Goal: Task Accomplishment & Management: Use online tool/utility

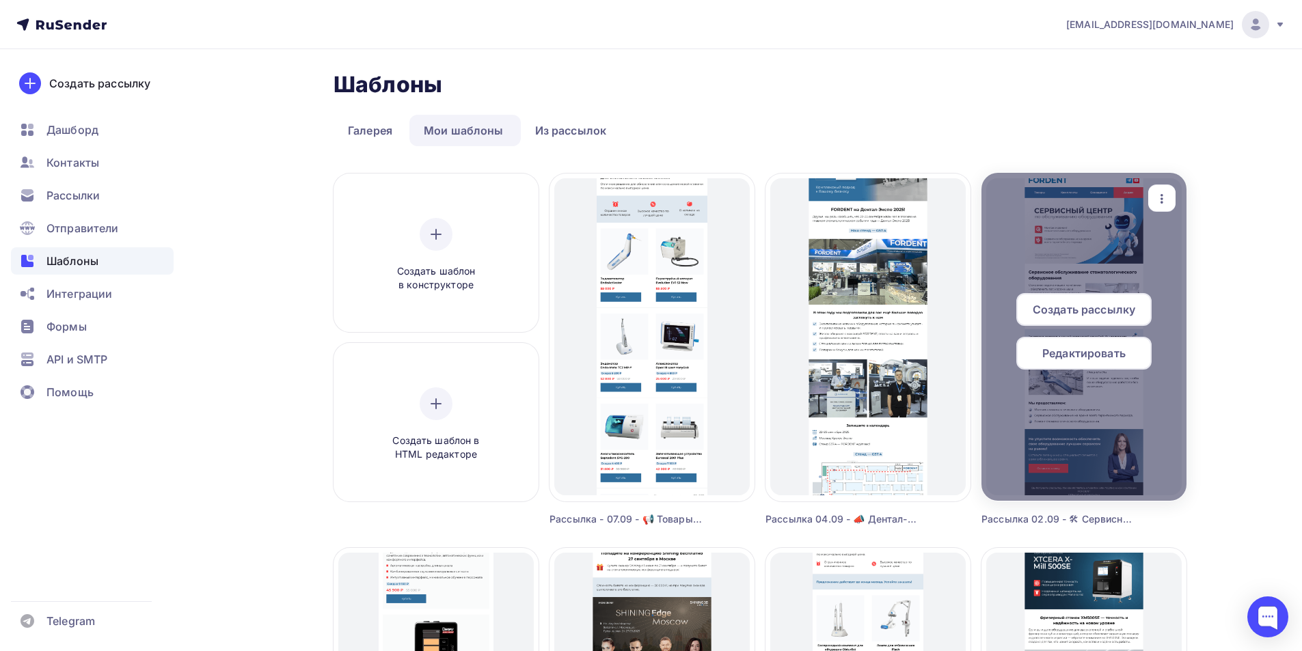
drag, startPoint x: 1162, startPoint y: 198, endPoint x: 1147, endPoint y: 228, distance: 33.6
click at [1162, 198] on icon "button" at bounding box center [1162, 199] width 3 height 10
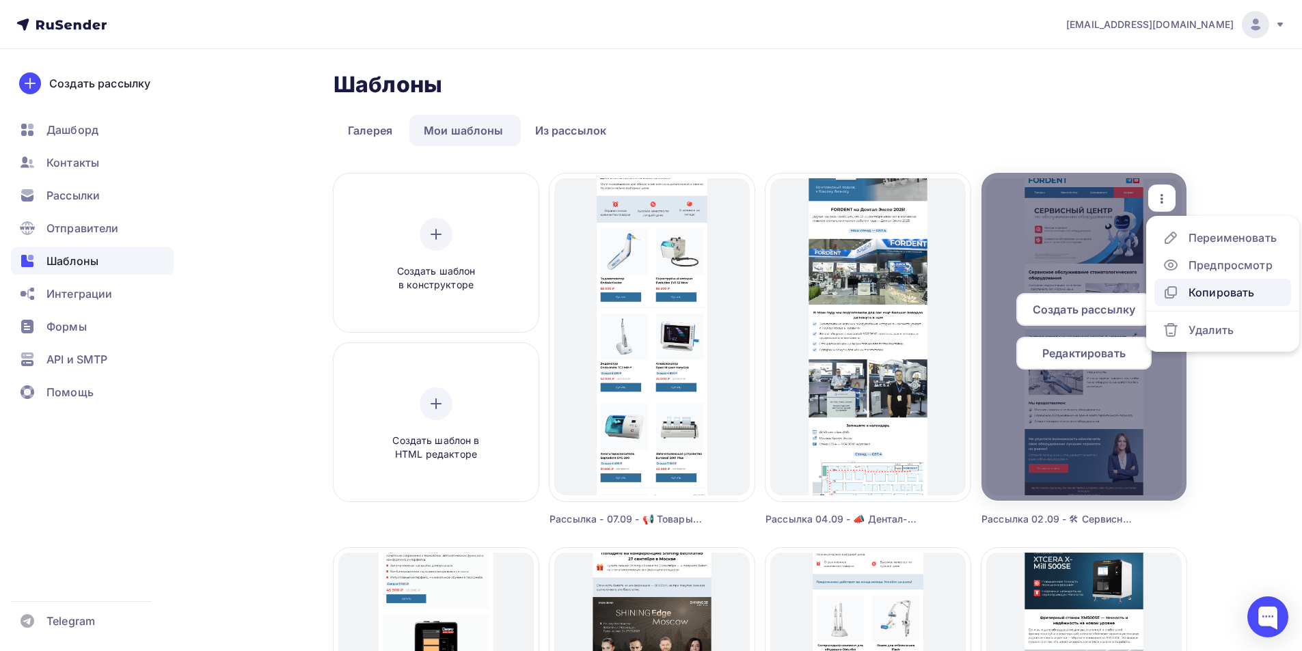
click at [1200, 293] on div "Копировать" at bounding box center [1222, 292] width 66 height 16
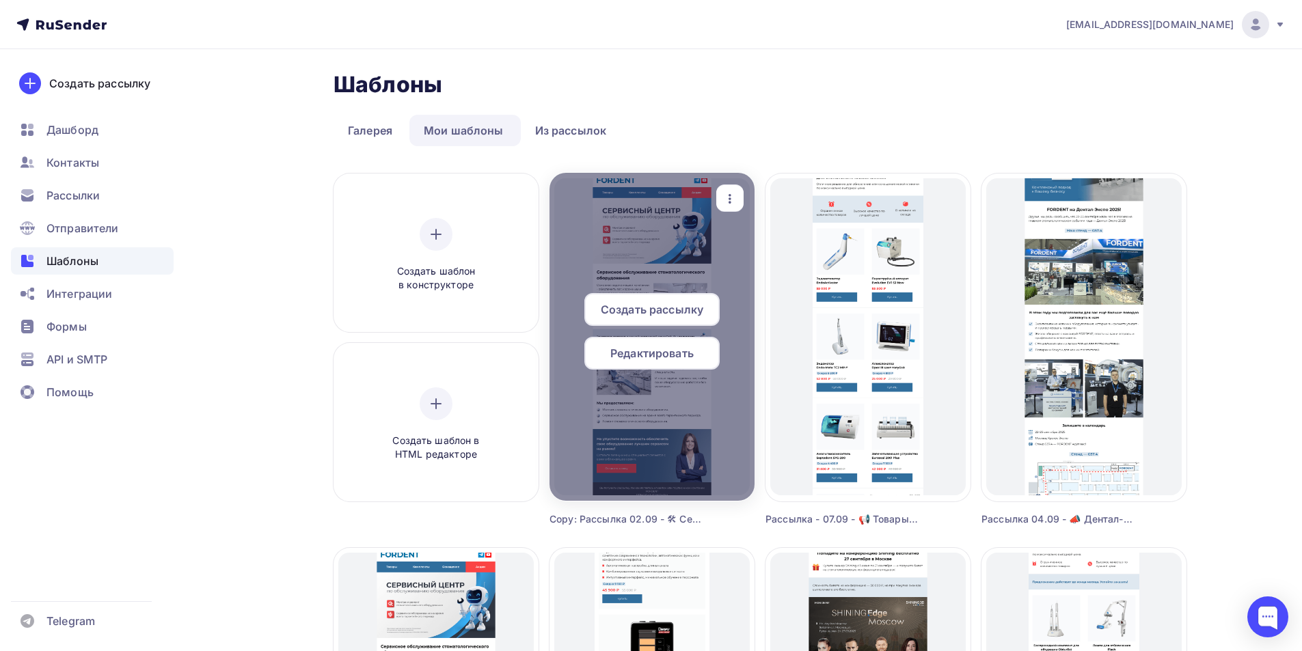
click at [736, 198] on icon "button" at bounding box center [730, 199] width 16 height 16
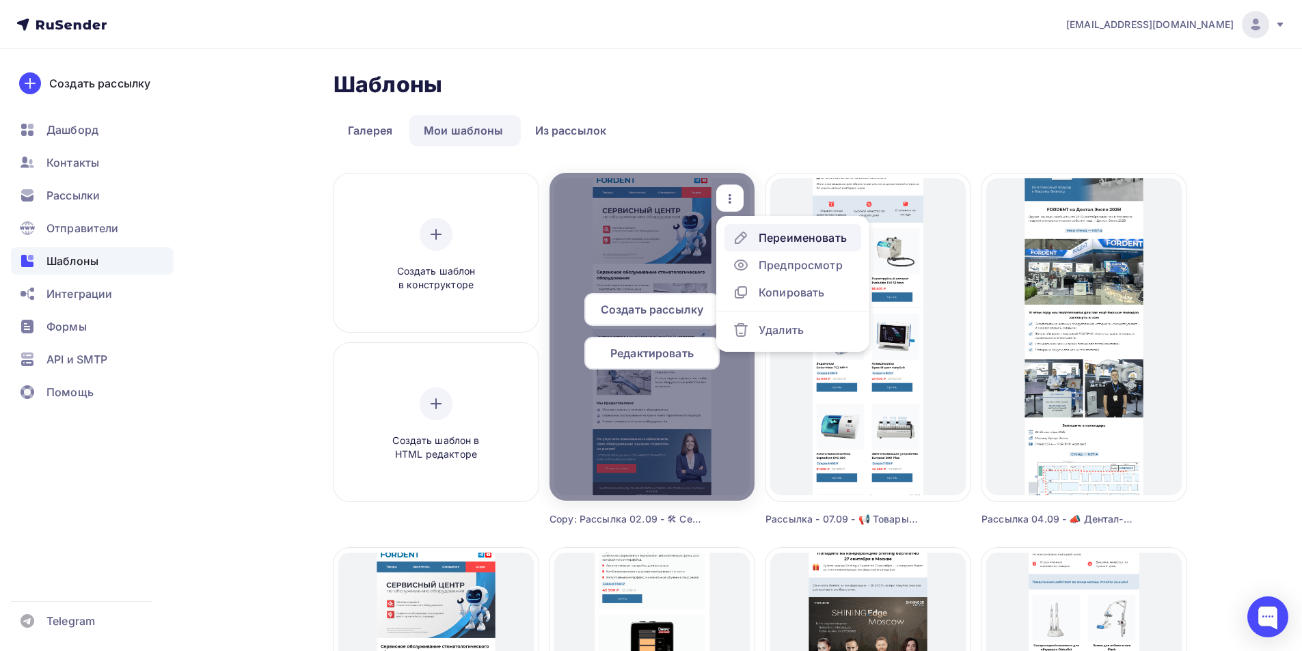
click at [773, 247] on link "Переименовать" at bounding box center [793, 237] width 137 height 27
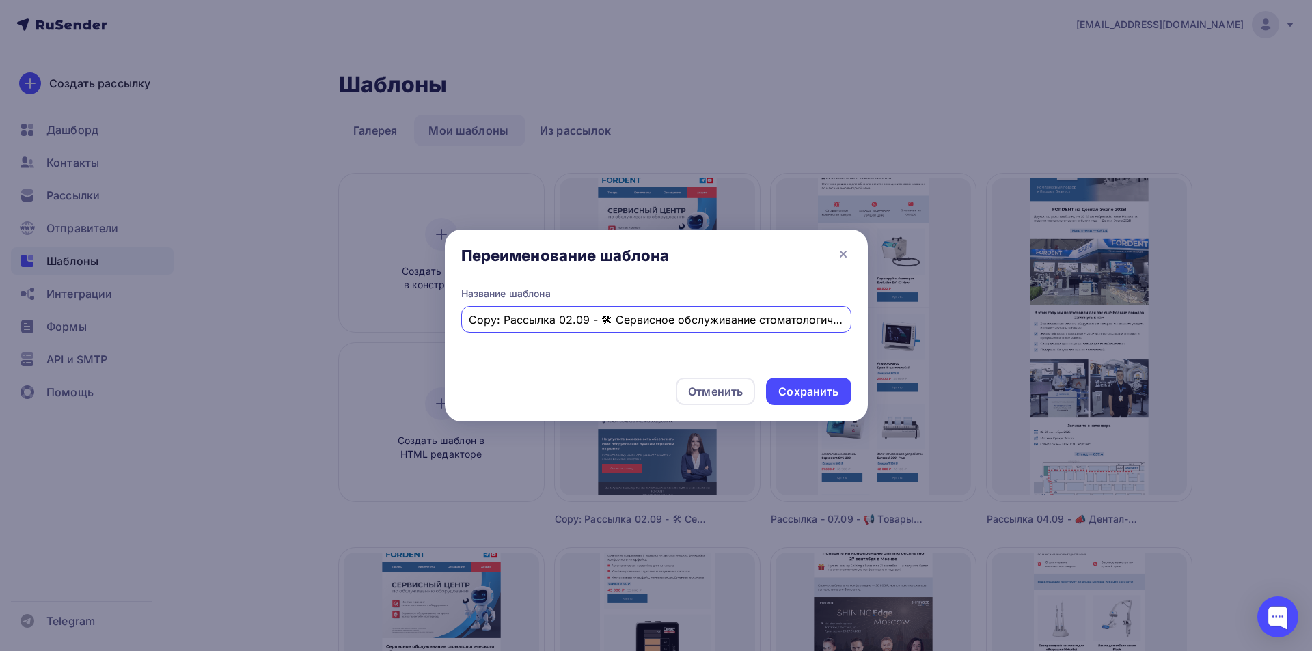
drag, startPoint x: 503, startPoint y: 317, endPoint x: 459, endPoint y: 317, distance: 44.4
click at [459, 317] on div "Название шаблона Copy: Рассылка 02.09 - 🛠 Сервисное обслуживание стоматологичес…" at bounding box center [656, 327] width 423 height 80
click at [505, 318] on input "Copy: Рассылка 02.09 - 🛠 Сервисное обслуживание стоматологического оборудования…" at bounding box center [656, 320] width 375 height 16
drag, startPoint x: 502, startPoint y: 321, endPoint x: 428, endPoint y: 312, distance: 74.3
click at [425, 314] on div "Переименование шаблона Название шаблона Copy: Рассылка 02.09 - 🛠 Сервисное обсл…" at bounding box center [656, 325] width 1312 height 651
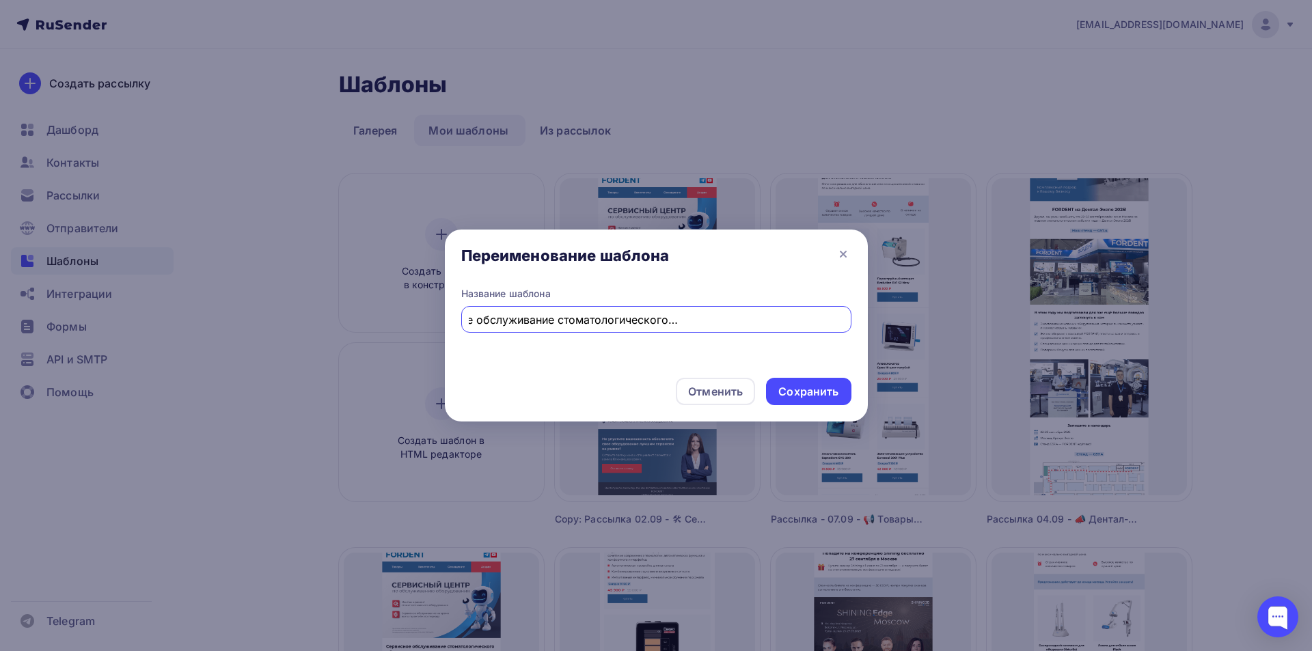
paste input "3D Томограф Castellini по выгодной цене — ограниченное предложение"
type input "Рассылка 11.09 - 🚨 3D Томограф [PERSON_NAME] по выгодной цене — ограниченное пр…"
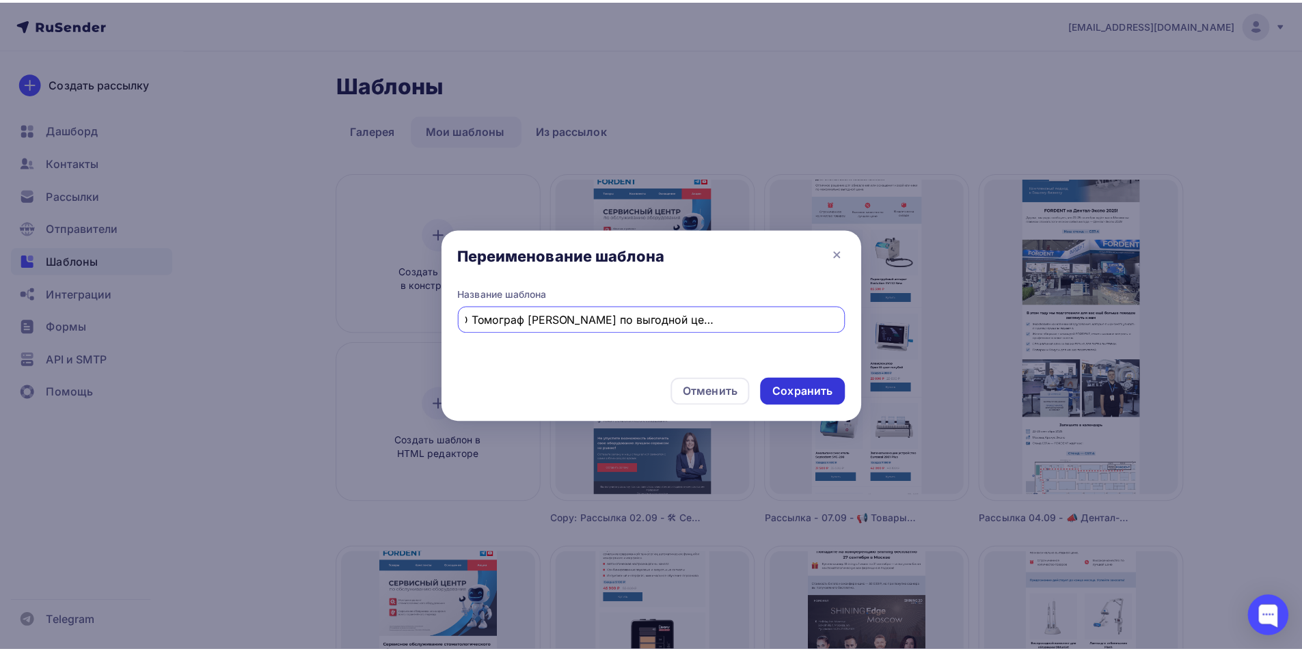
scroll to position [0, 0]
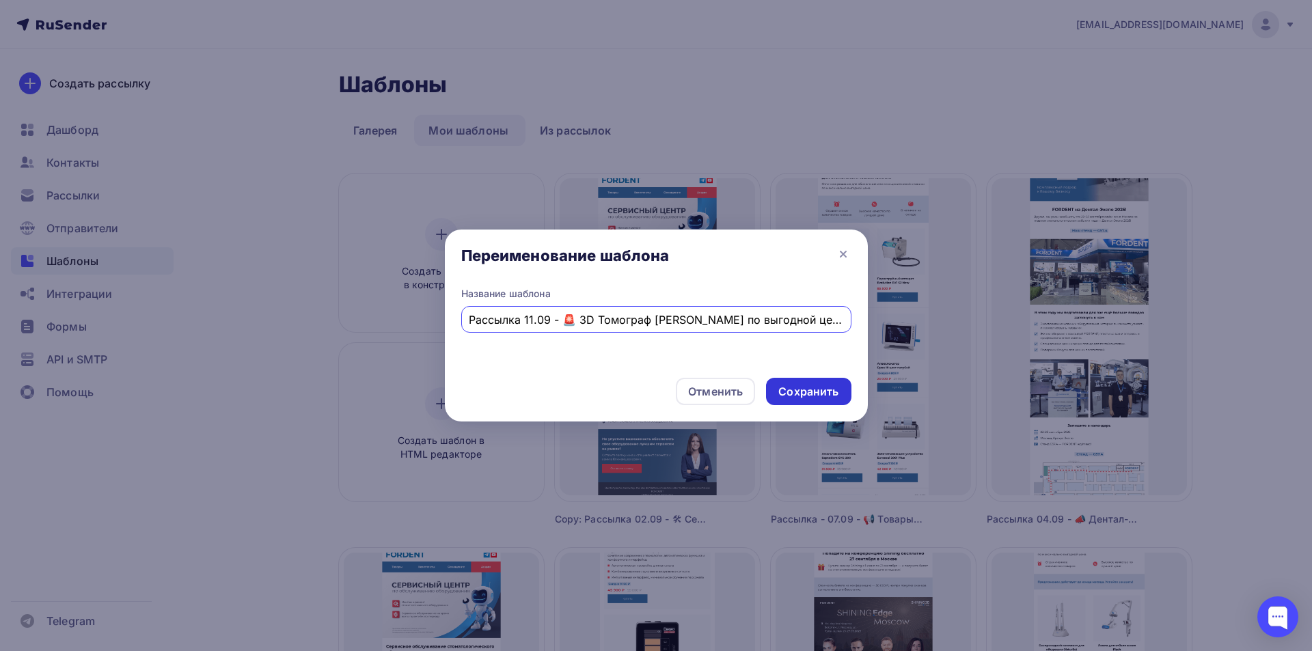
click at [793, 397] on div "Сохранить" at bounding box center [809, 392] width 60 height 16
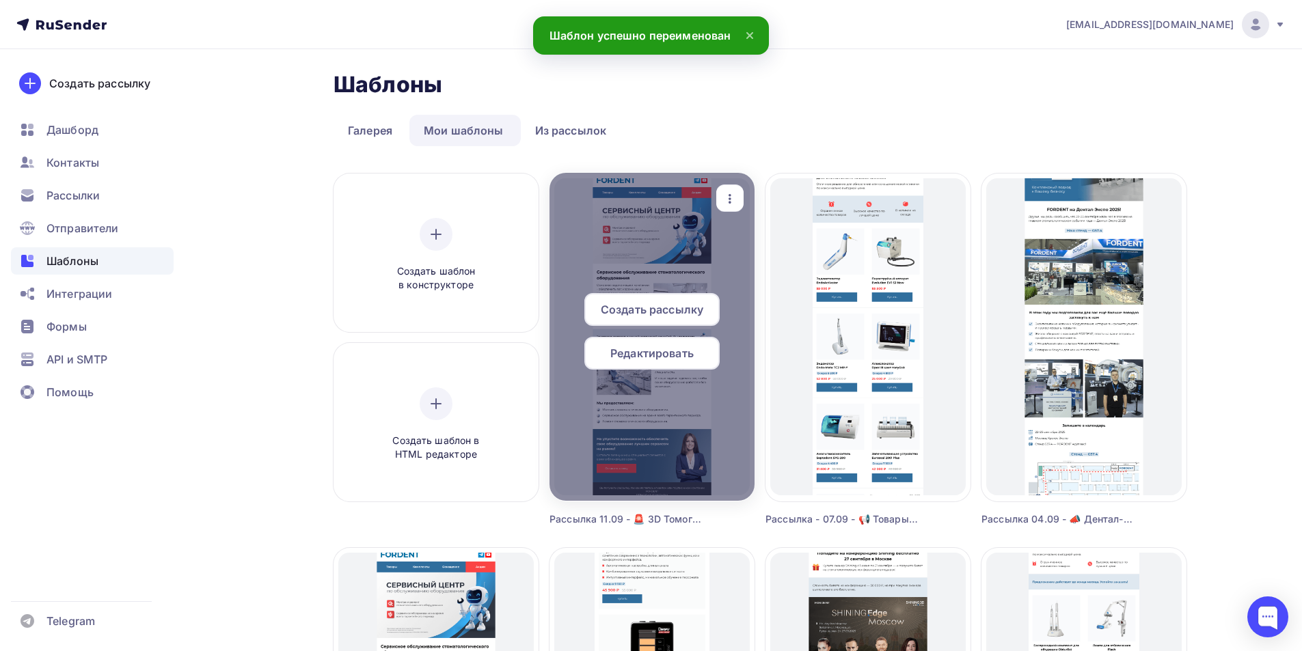
click at [669, 365] on div "Редактировать" at bounding box center [651, 353] width 135 height 33
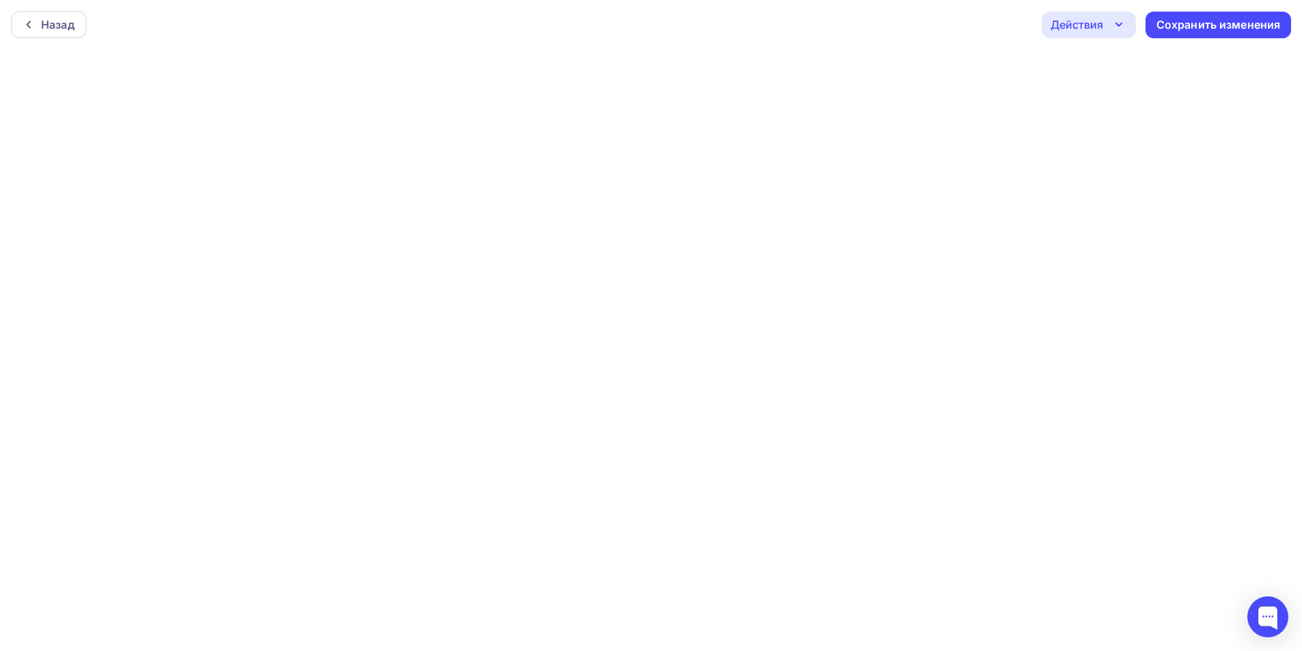
scroll to position [3, 0]
click at [1173, 20] on div "Сохранить изменения" at bounding box center [1219, 22] width 124 height 16
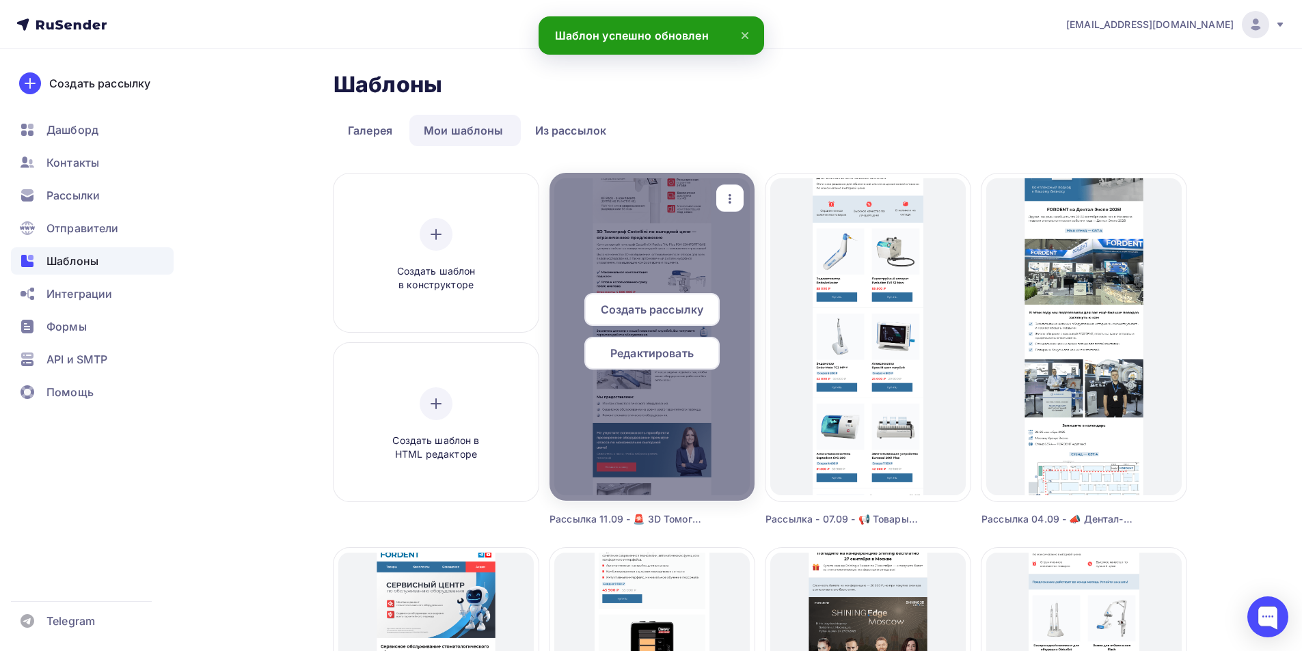
click at [663, 353] on span "Редактировать" at bounding box center [651, 353] width 83 height 16
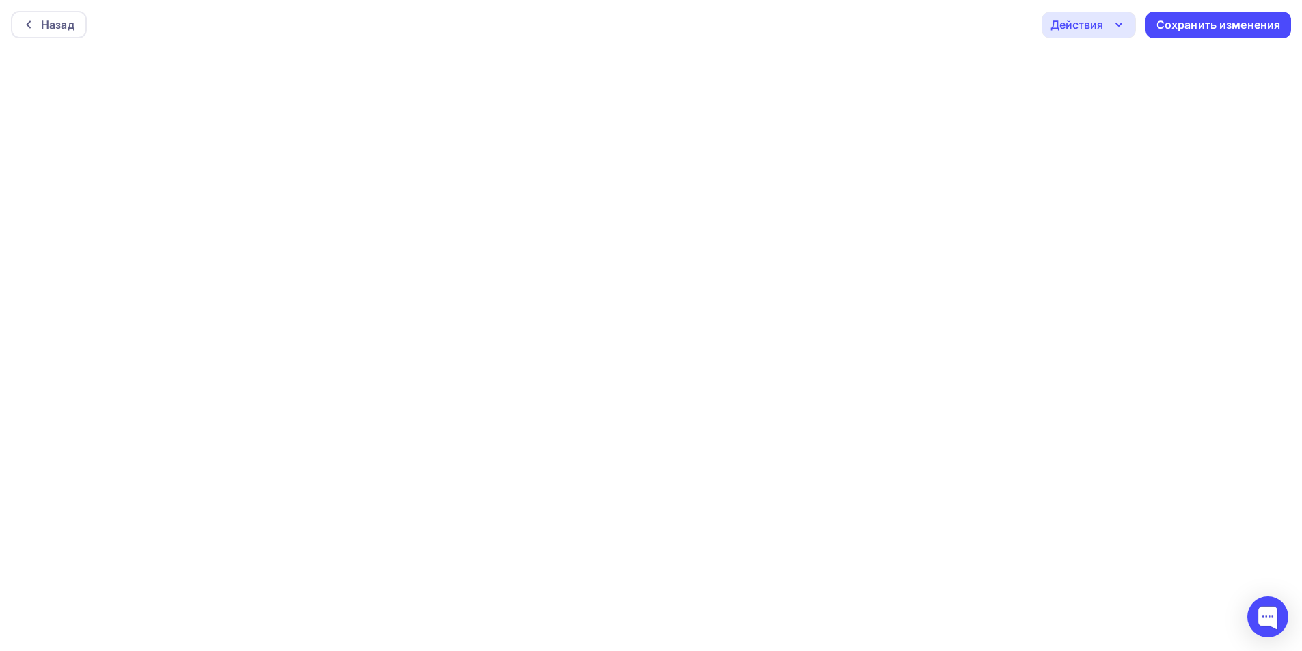
click at [1102, 30] on div "Действия" at bounding box center [1077, 24] width 53 height 16
click at [1105, 68] on div "Отправить тестовое письмо" at bounding box center [1162, 65] width 157 height 16
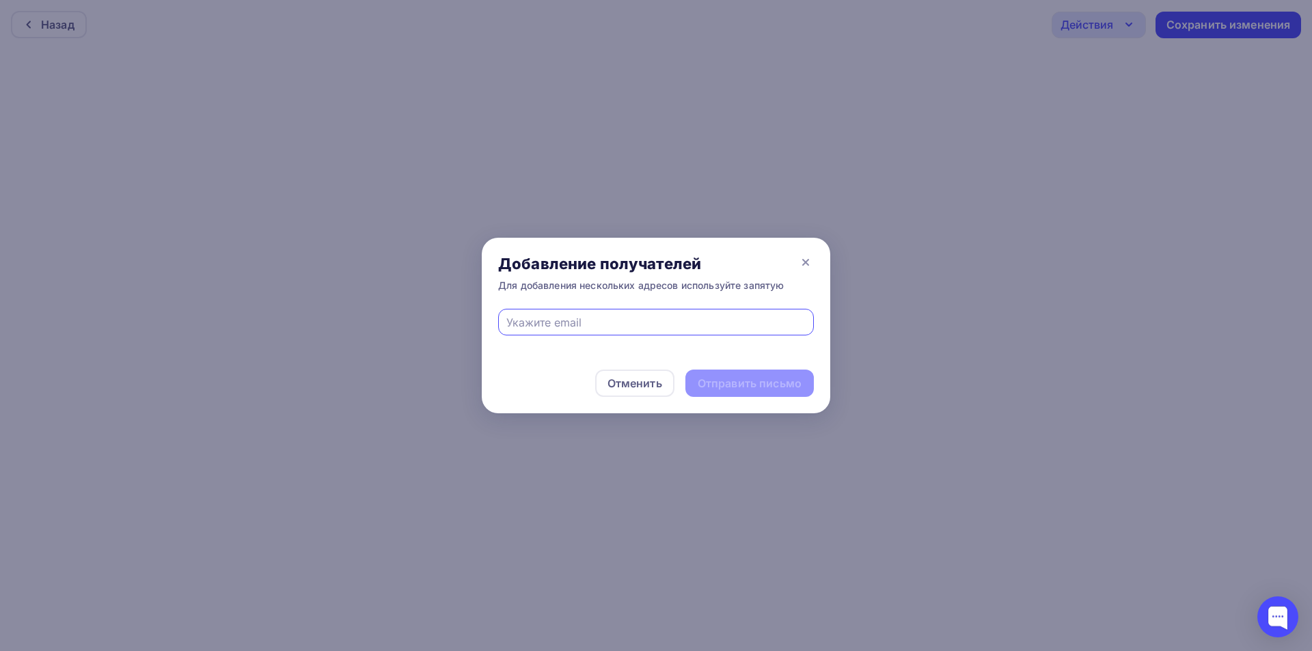
click at [623, 327] on input "text" at bounding box center [657, 322] width 300 height 16
type input "eskova.t.a@yandex.ru"
click at [729, 386] on div "Отправить письмо" at bounding box center [750, 384] width 104 height 16
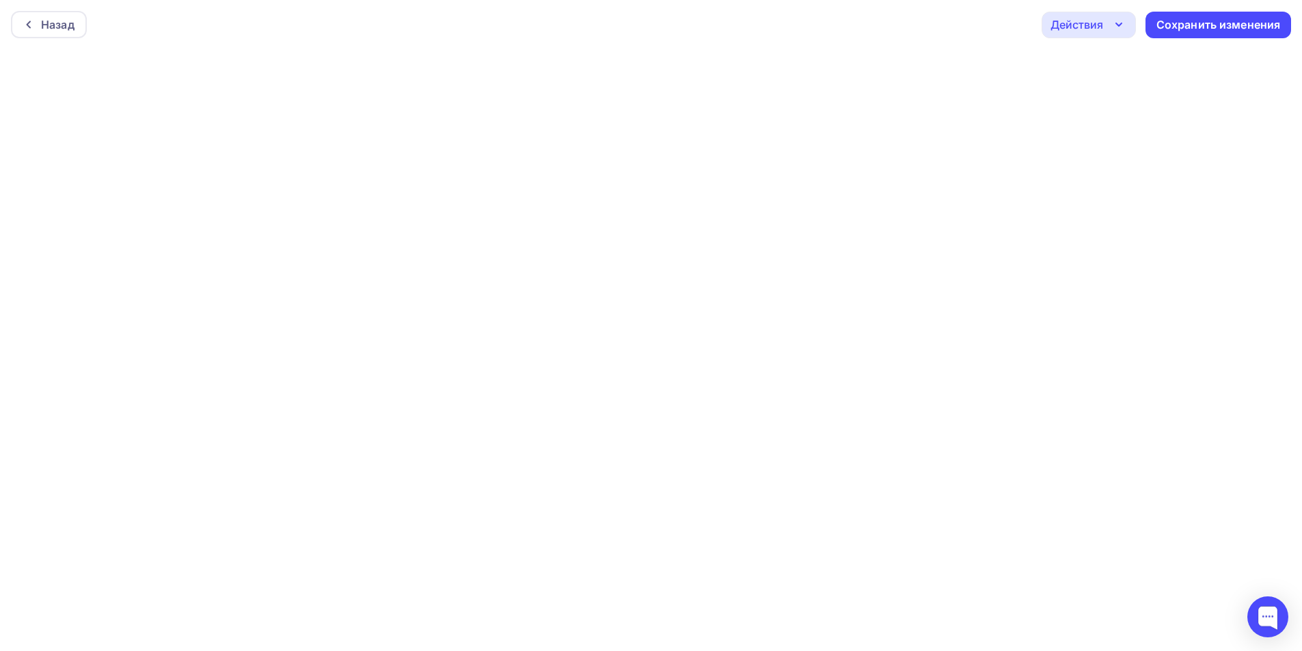
scroll to position [3, 0]
click at [1083, 25] on div "Действия" at bounding box center [1077, 21] width 53 height 16
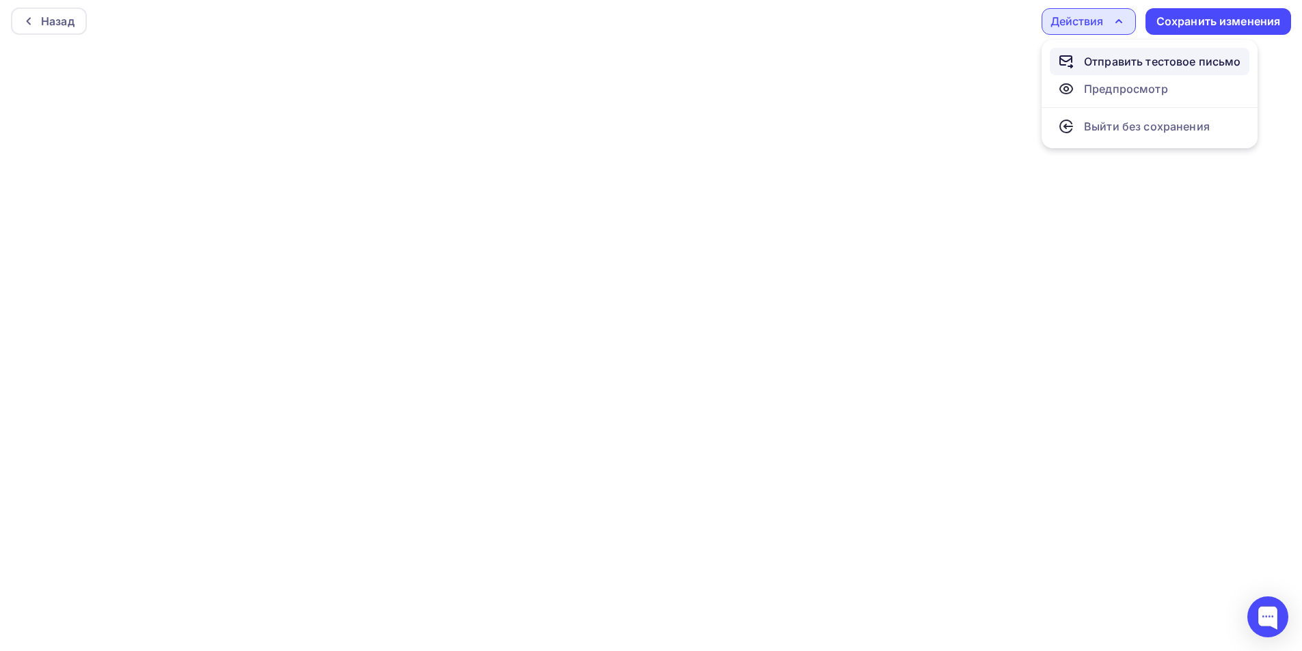
click at [1104, 69] on div "Отправить тестовое письмо" at bounding box center [1162, 61] width 157 height 16
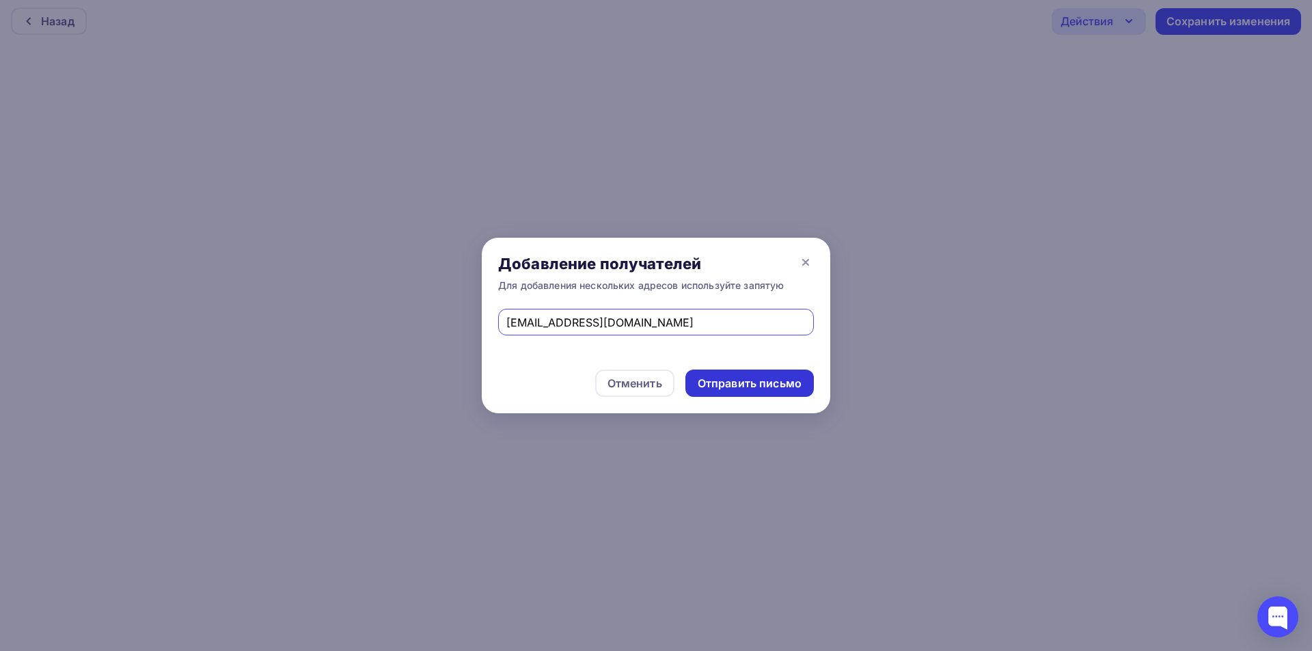
click at [721, 390] on div "Отправить письмо" at bounding box center [750, 384] width 104 height 16
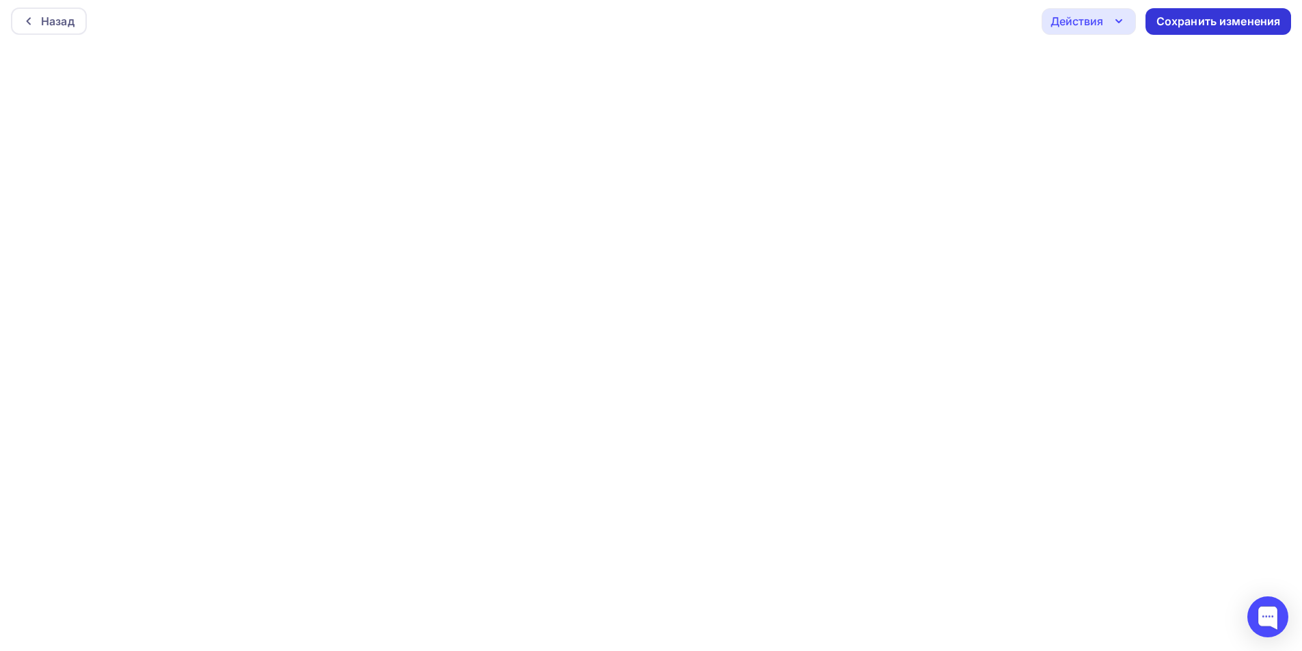
click at [1213, 21] on div "Сохранить изменения" at bounding box center [1219, 22] width 124 height 16
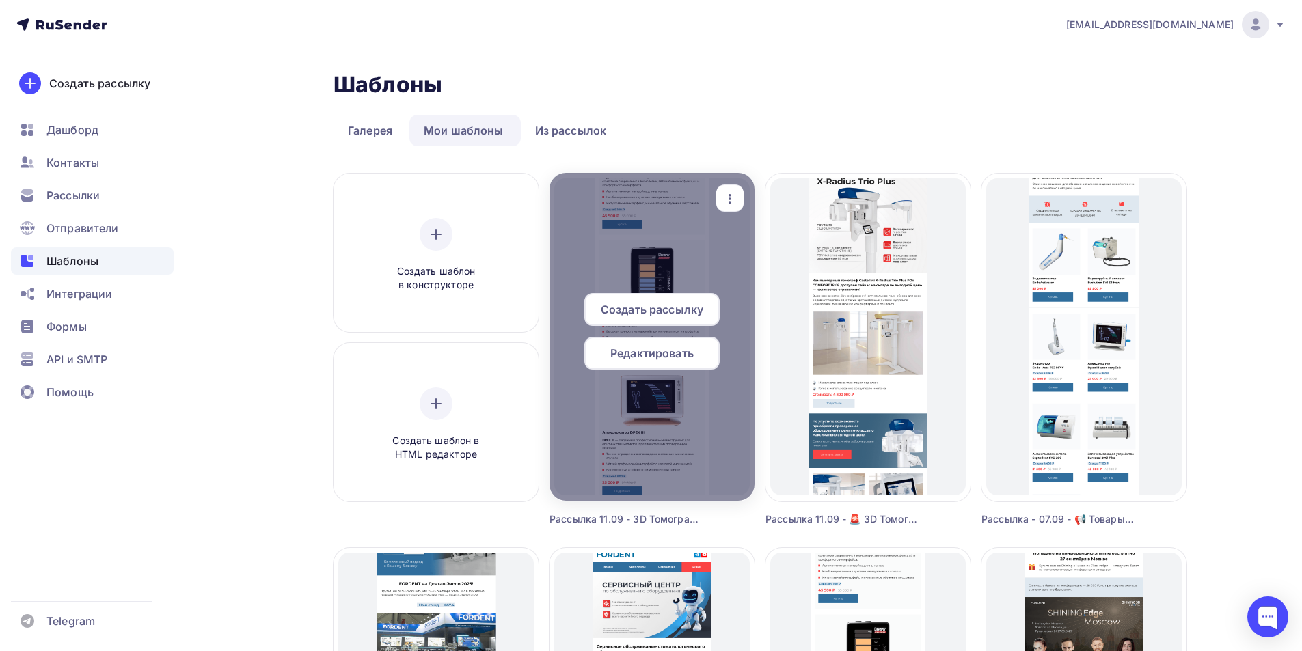
click at [734, 197] on icon "button" at bounding box center [730, 199] width 16 height 16
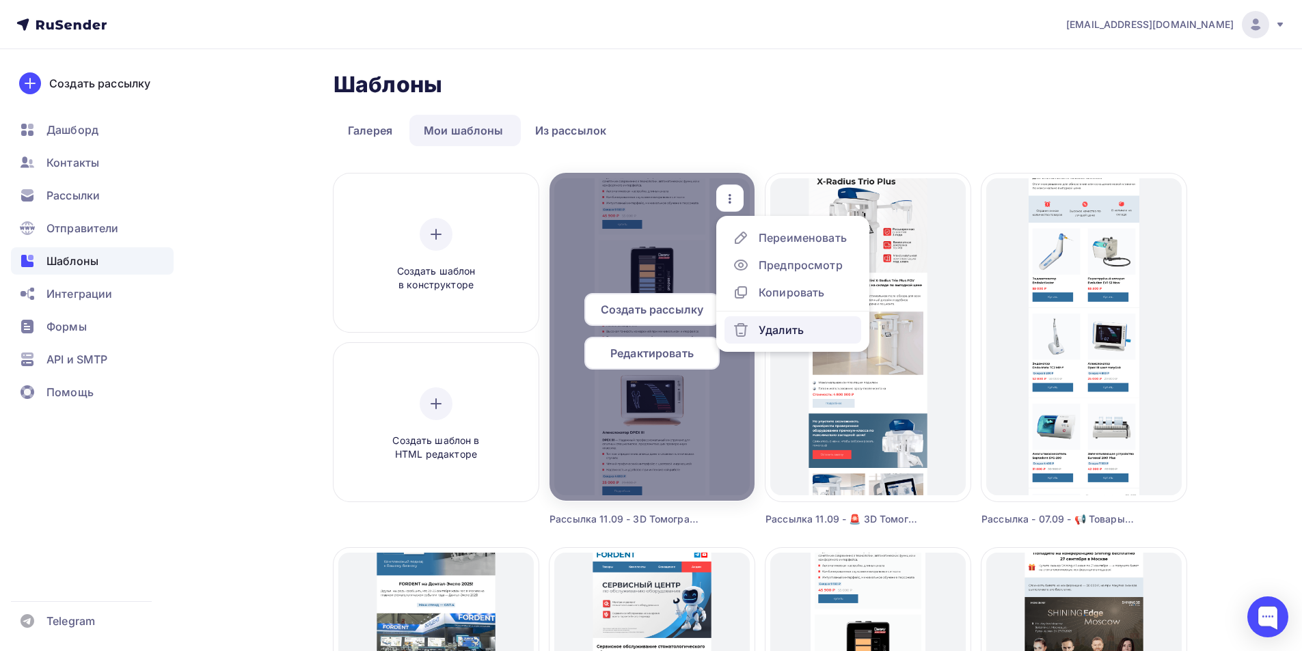
click at [767, 332] on div "Удалить" at bounding box center [781, 330] width 45 height 16
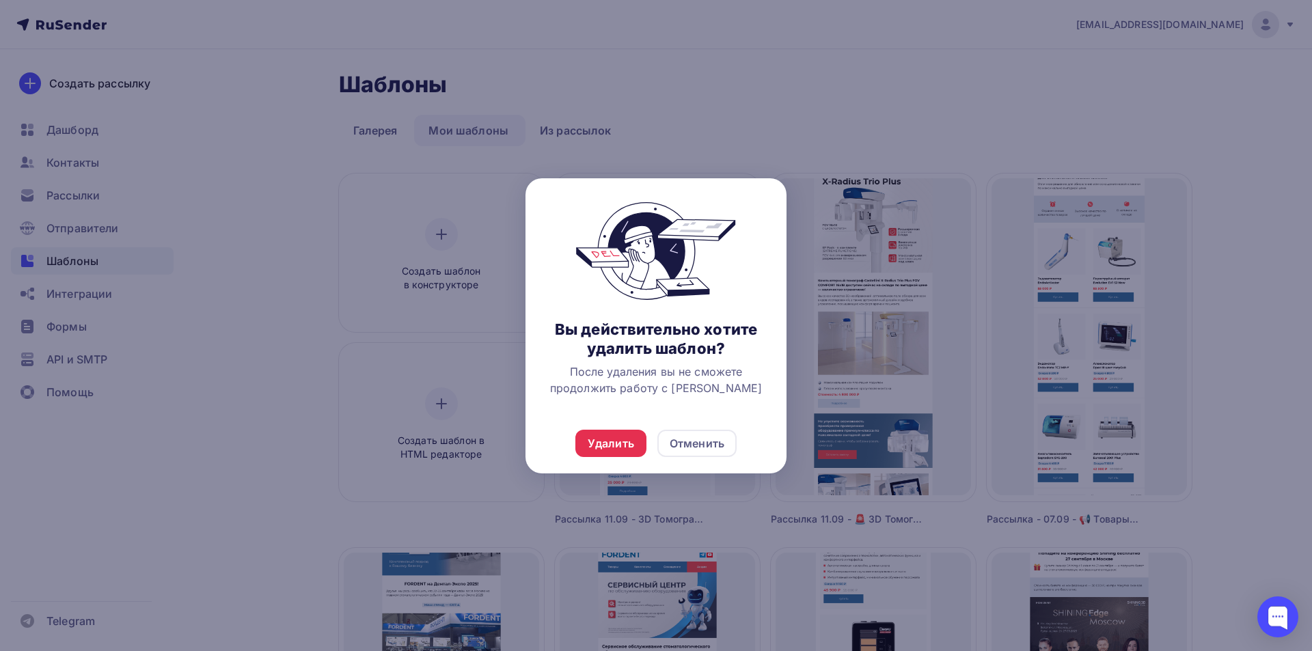
drag, startPoint x: 629, startPoint y: 446, endPoint x: 593, endPoint y: 488, distance: 54.8
click at [626, 446] on div "Удалить" at bounding box center [611, 443] width 46 height 16
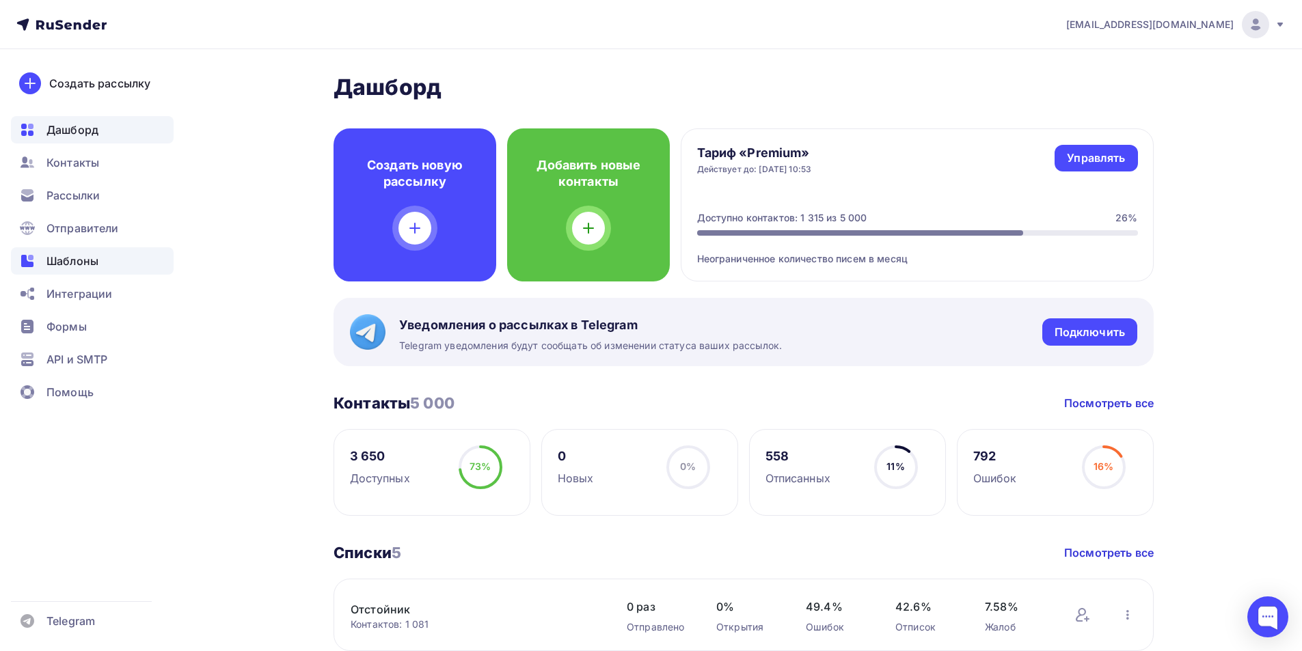
click at [77, 267] on span "Шаблоны" at bounding box center [72, 261] width 52 height 16
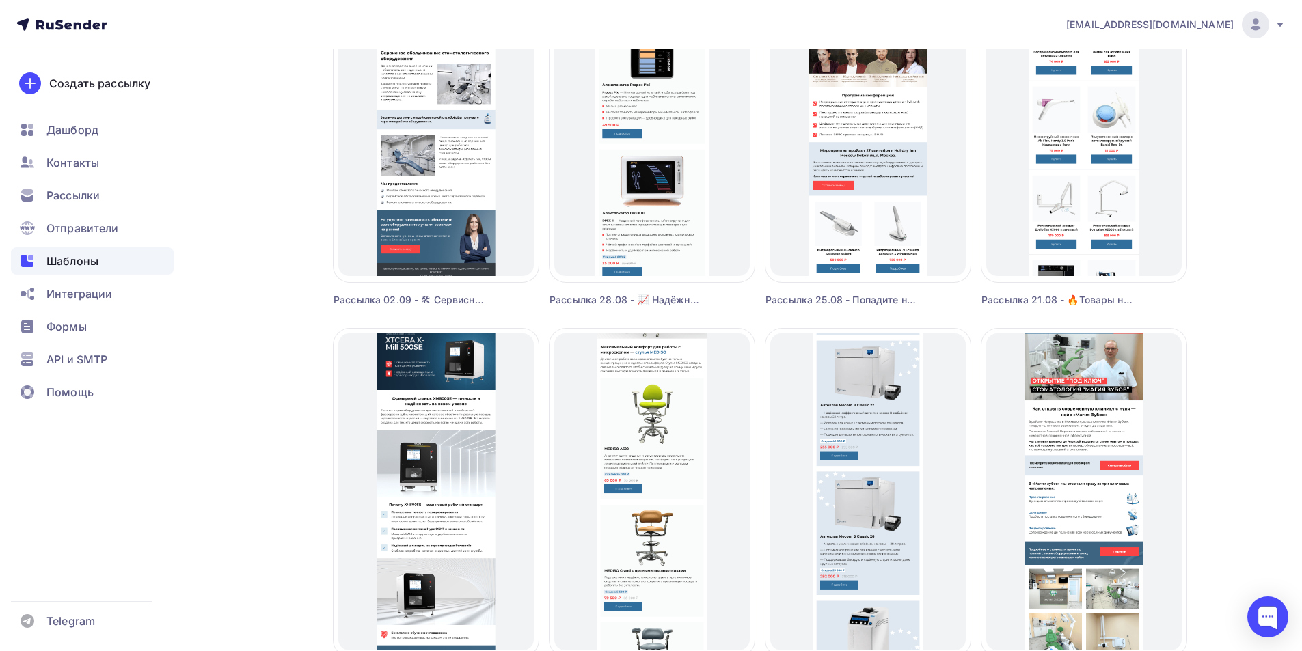
scroll to position [684, 0]
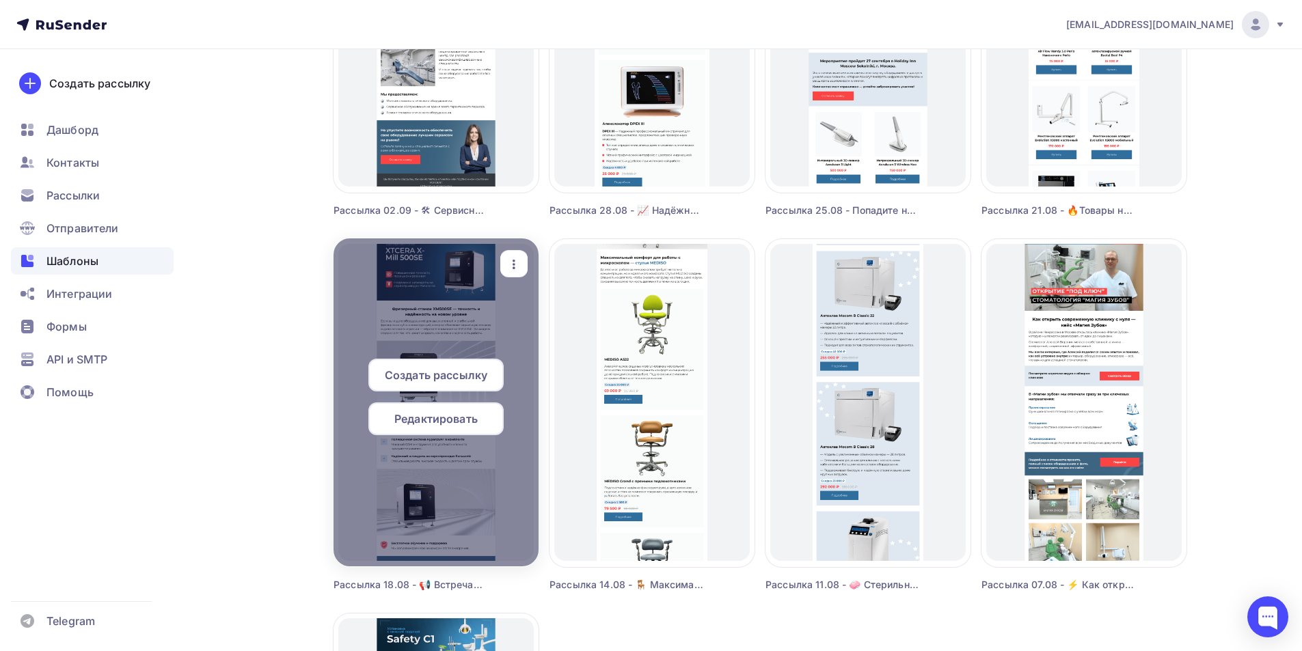
click at [460, 412] on span "Редактировать" at bounding box center [435, 419] width 83 height 16
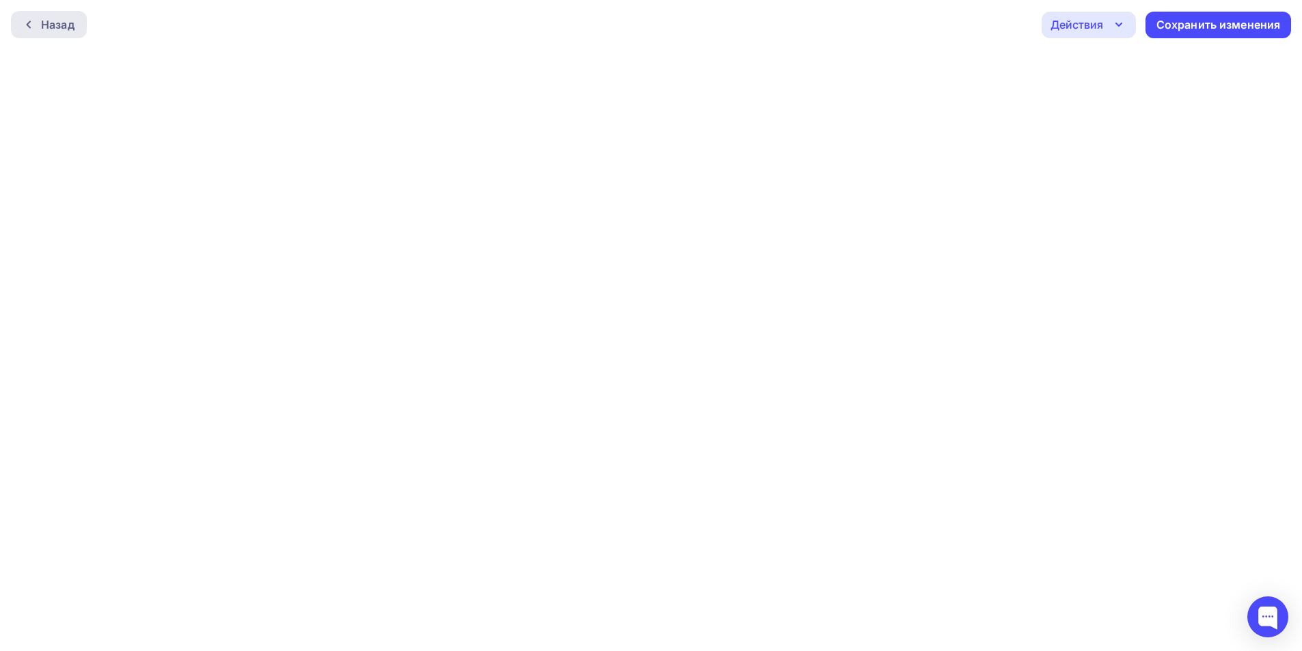
click at [40, 29] on div at bounding box center [32, 24] width 18 height 11
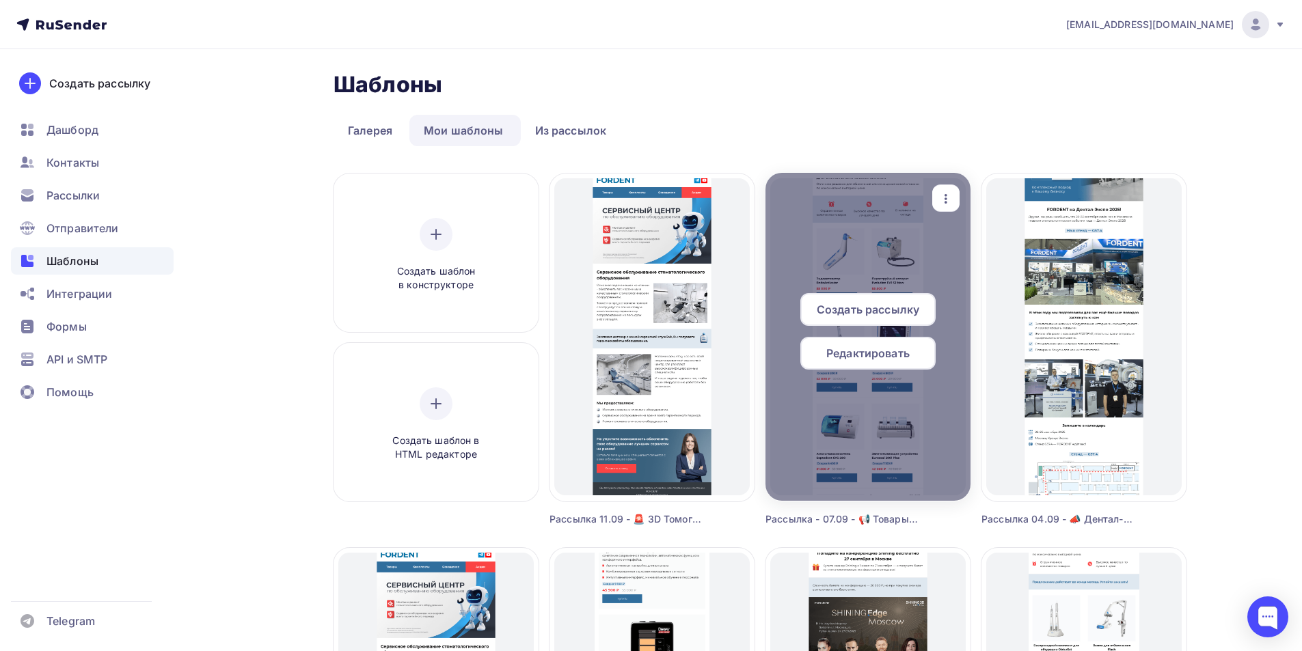
click at [830, 349] on span "Редактировать" at bounding box center [867, 353] width 83 height 16
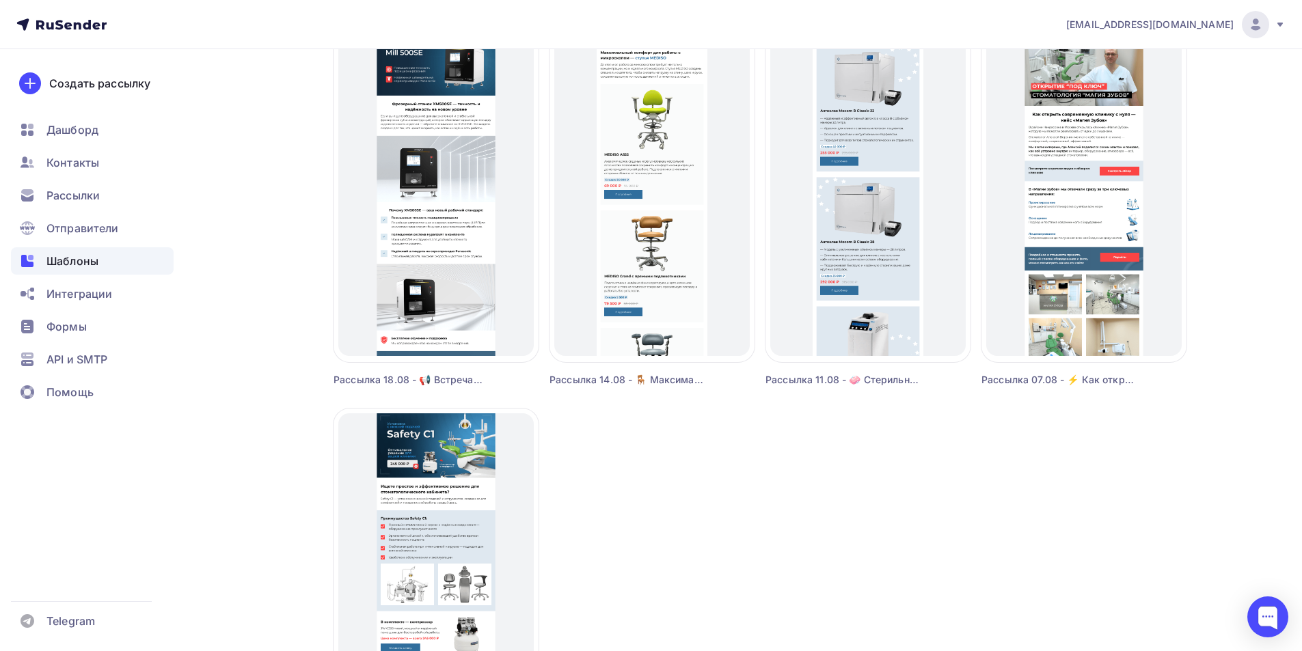
scroll to position [1152, 0]
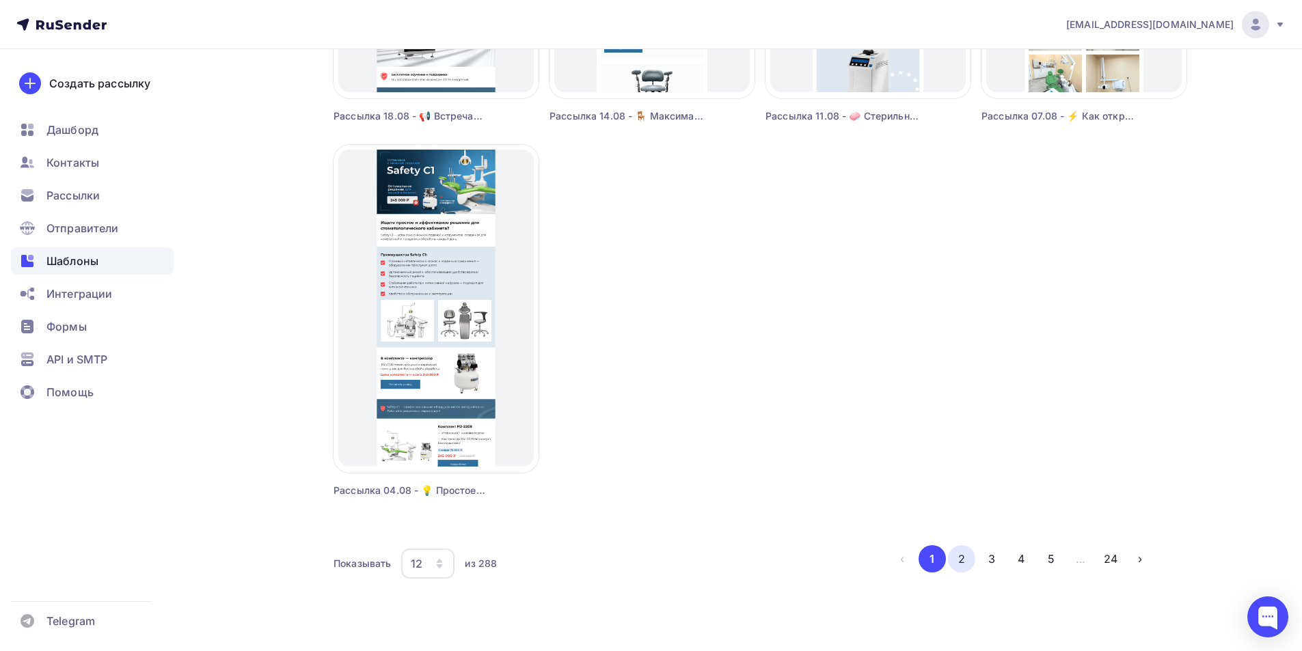
click at [971, 557] on button "2" at bounding box center [961, 558] width 27 height 27
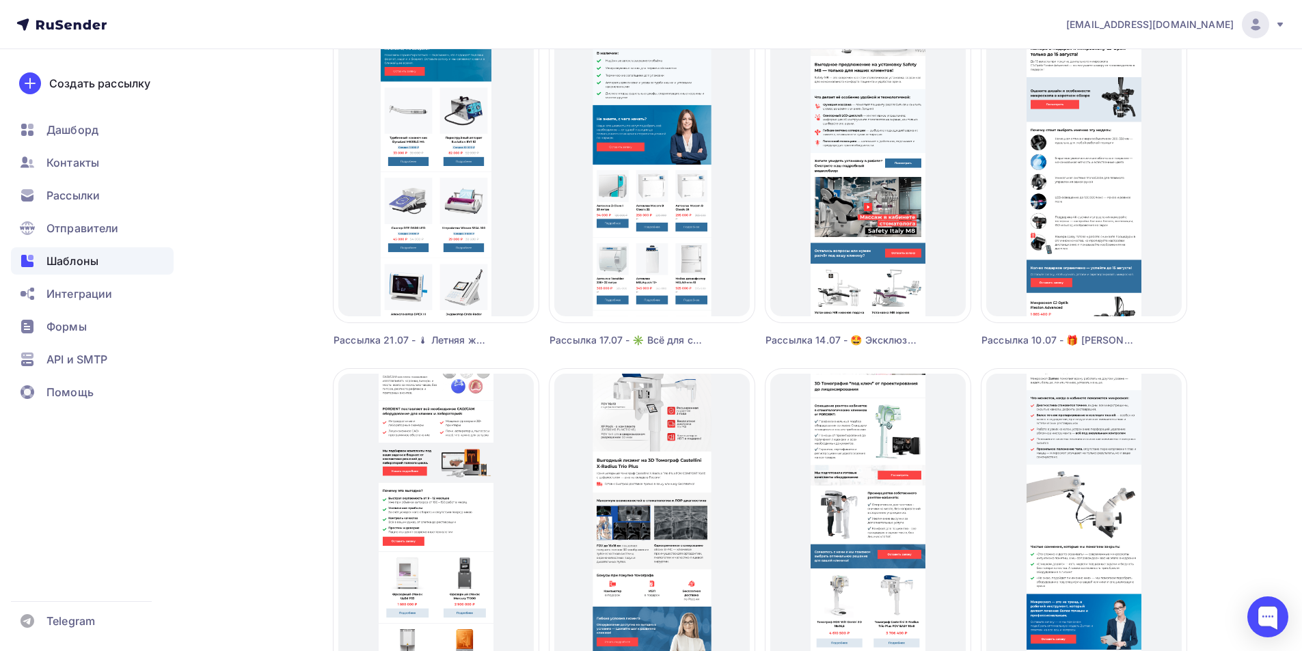
scroll to position [537, 0]
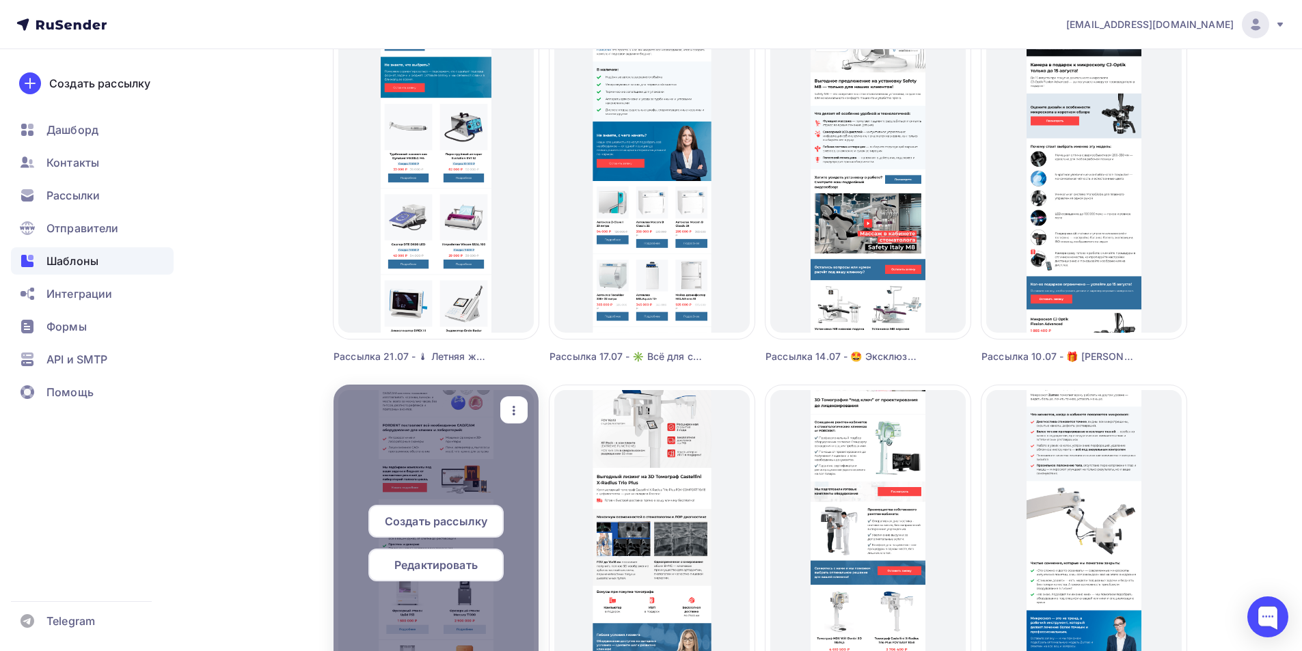
click at [426, 567] on span "Редактировать" at bounding box center [435, 565] width 83 height 16
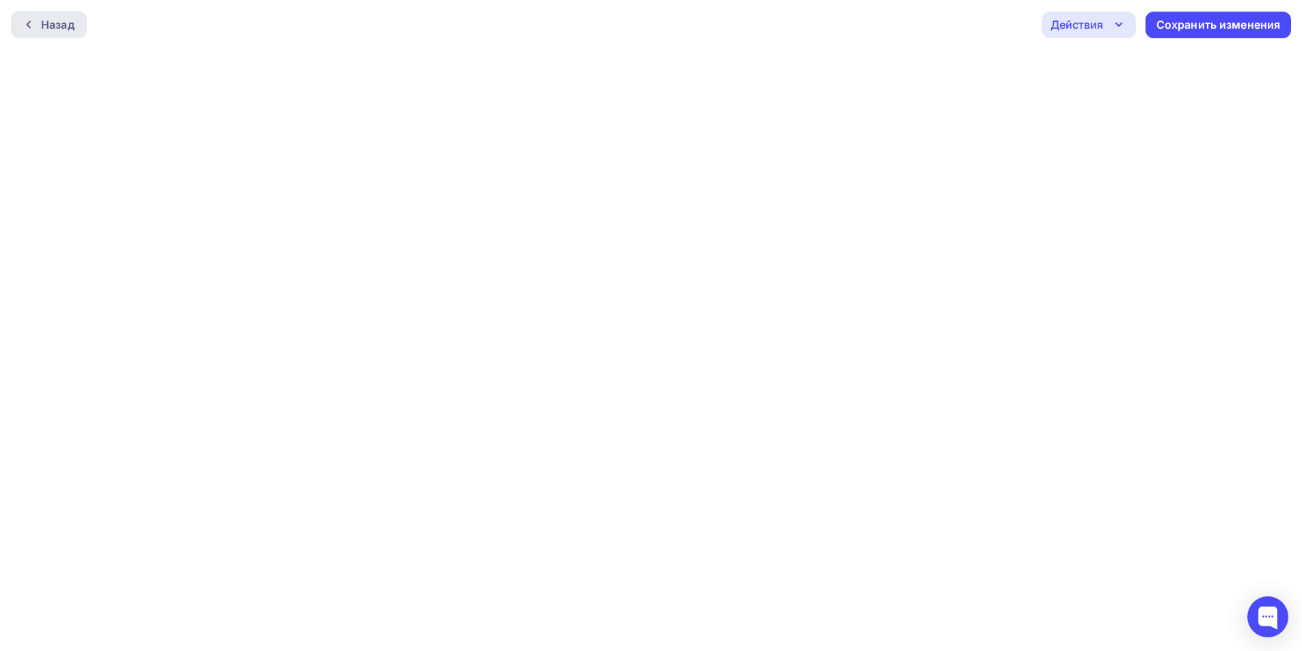
click at [53, 27] on div "Назад" at bounding box center [57, 24] width 33 height 16
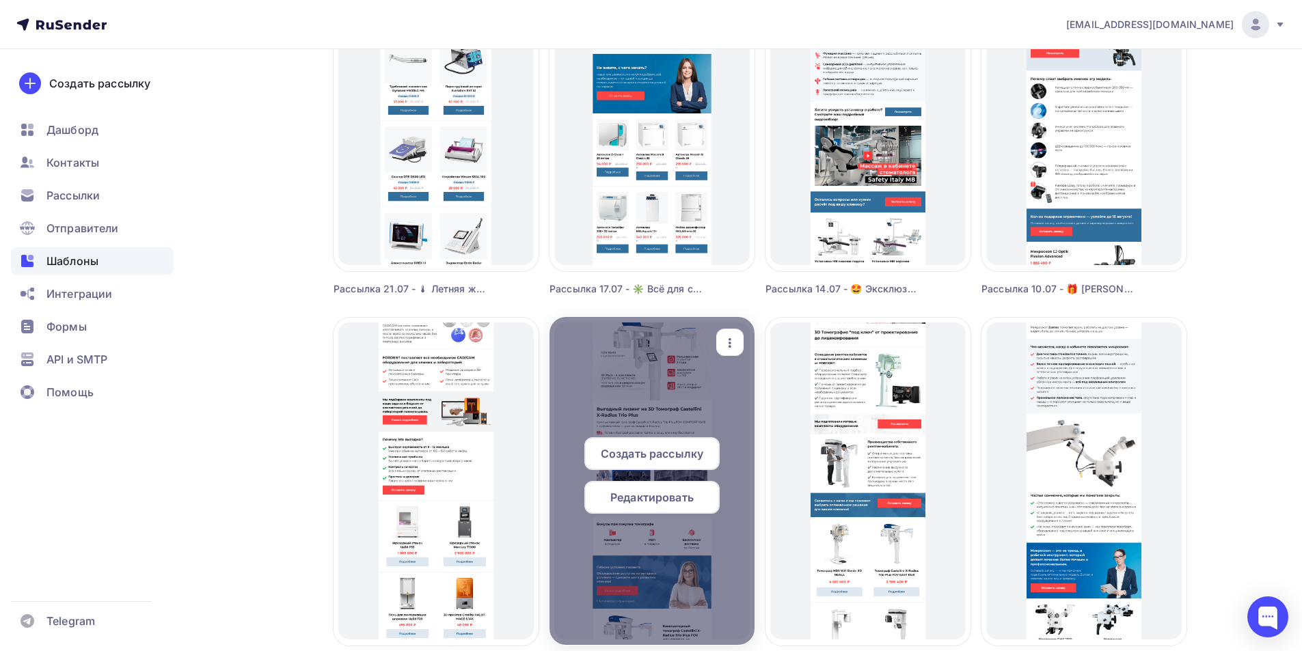
scroll to position [615, 0]
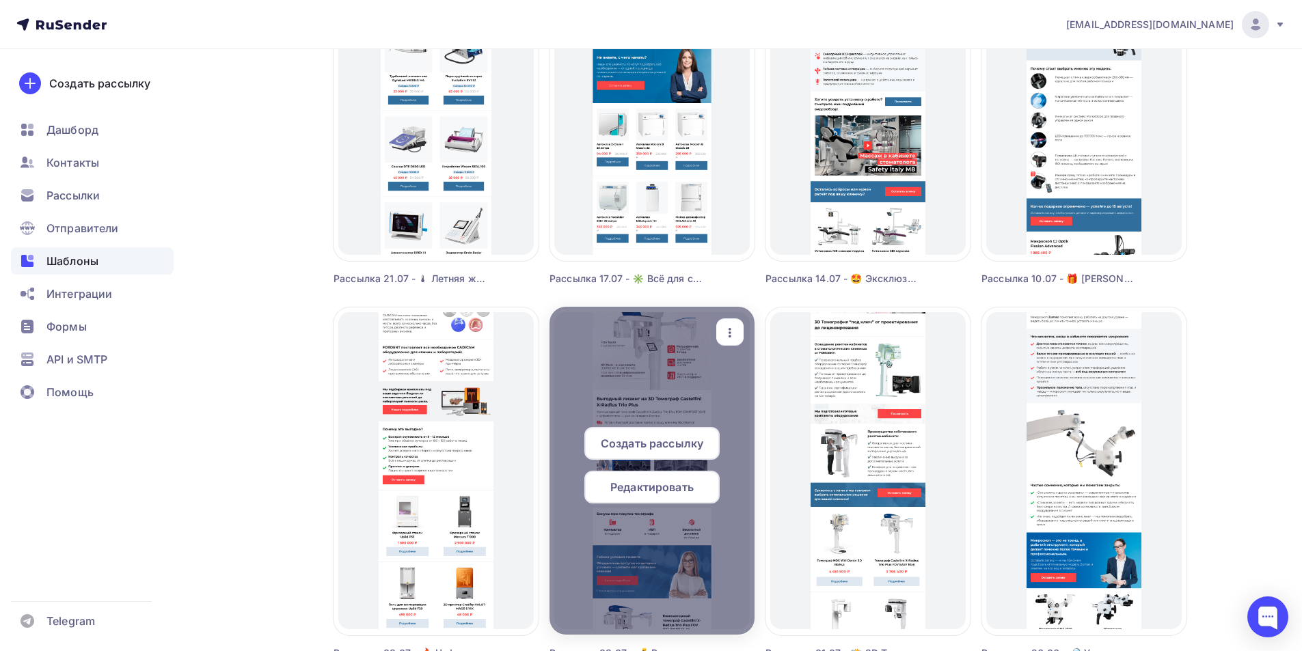
click at [695, 483] on div "Редактировать" at bounding box center [651, 487] width 135 height 33
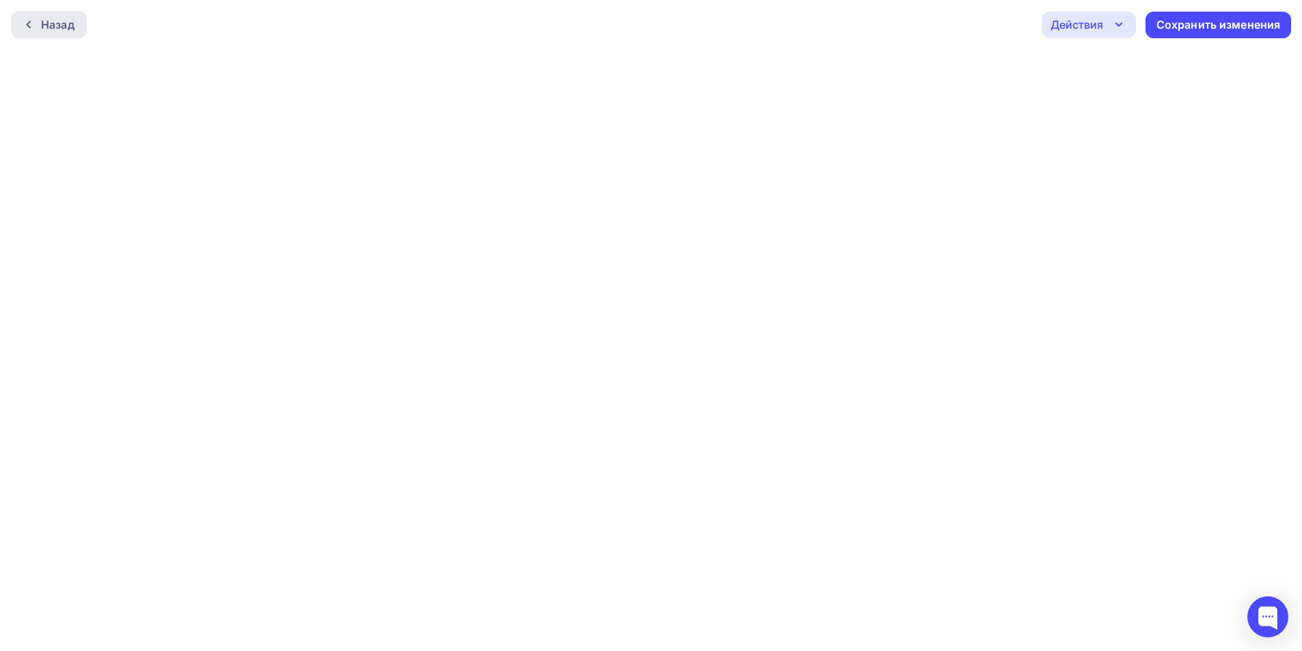
click at [38, 23] on div at bounding box center [32, 24] width 18 height 11
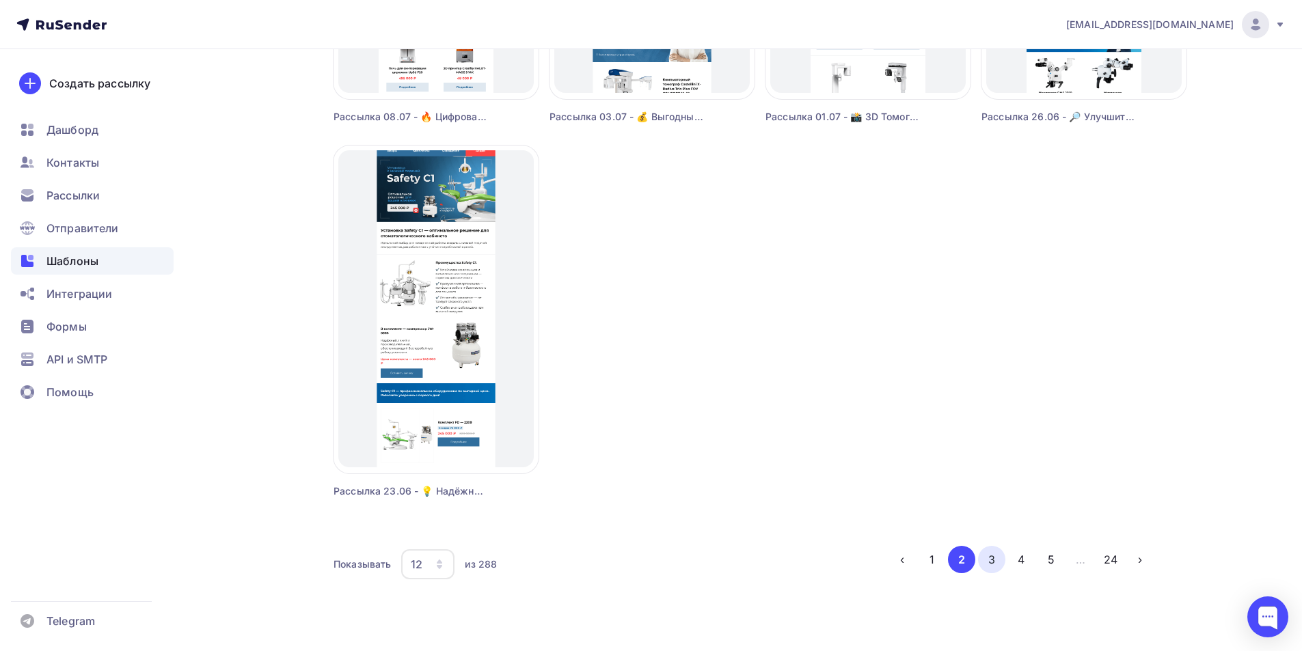
scroll to position [1152, 0]
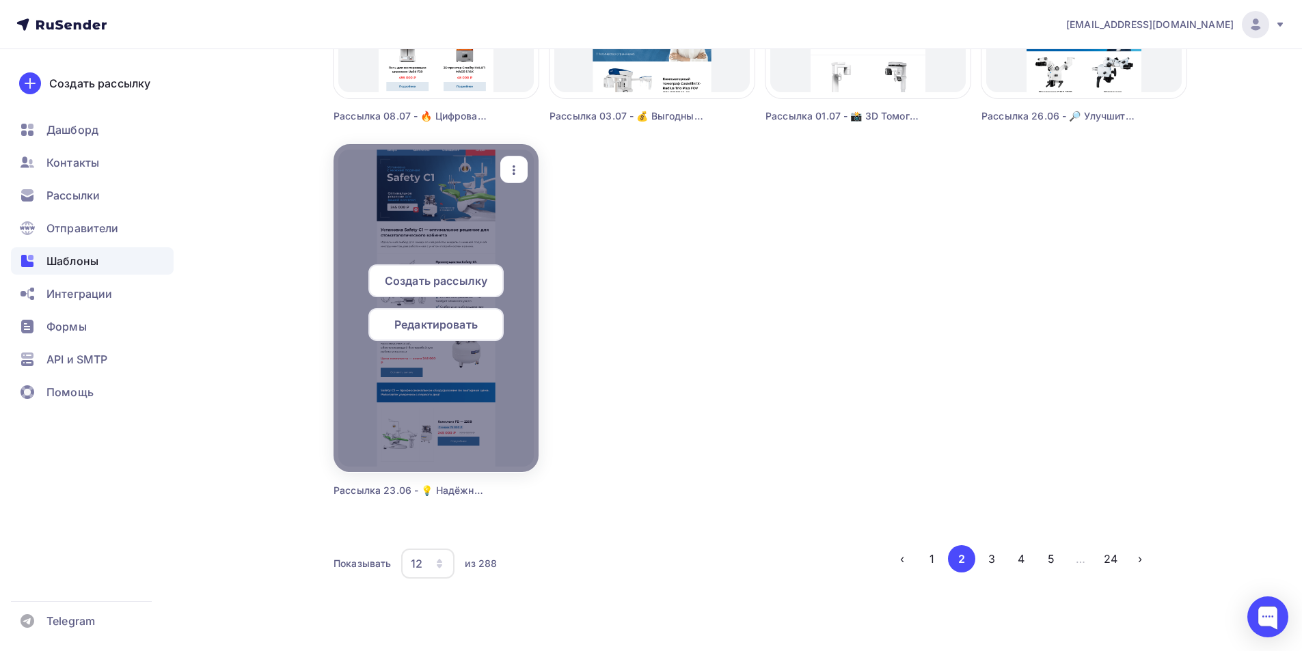
click at [448, 332] on span "Редактировать" at bounding box center [435, 324] width 83 height 16
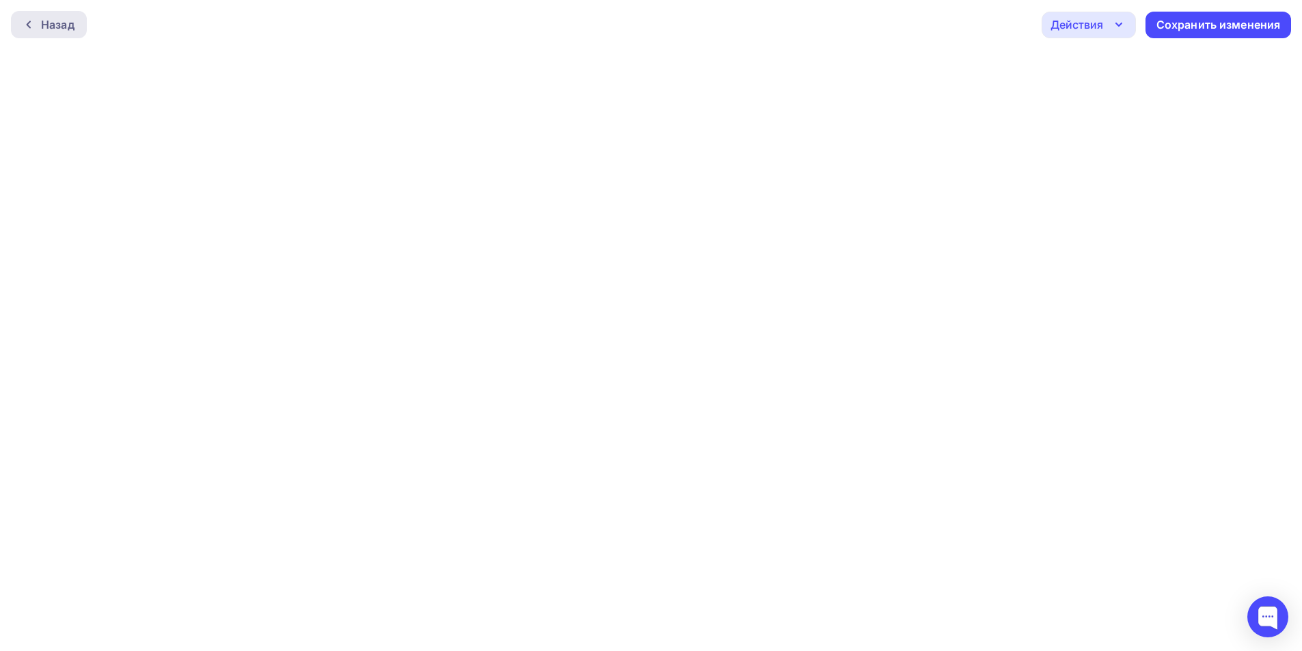
click at [38, 20] on div at bounding box center [32, 24] width 18 height 11
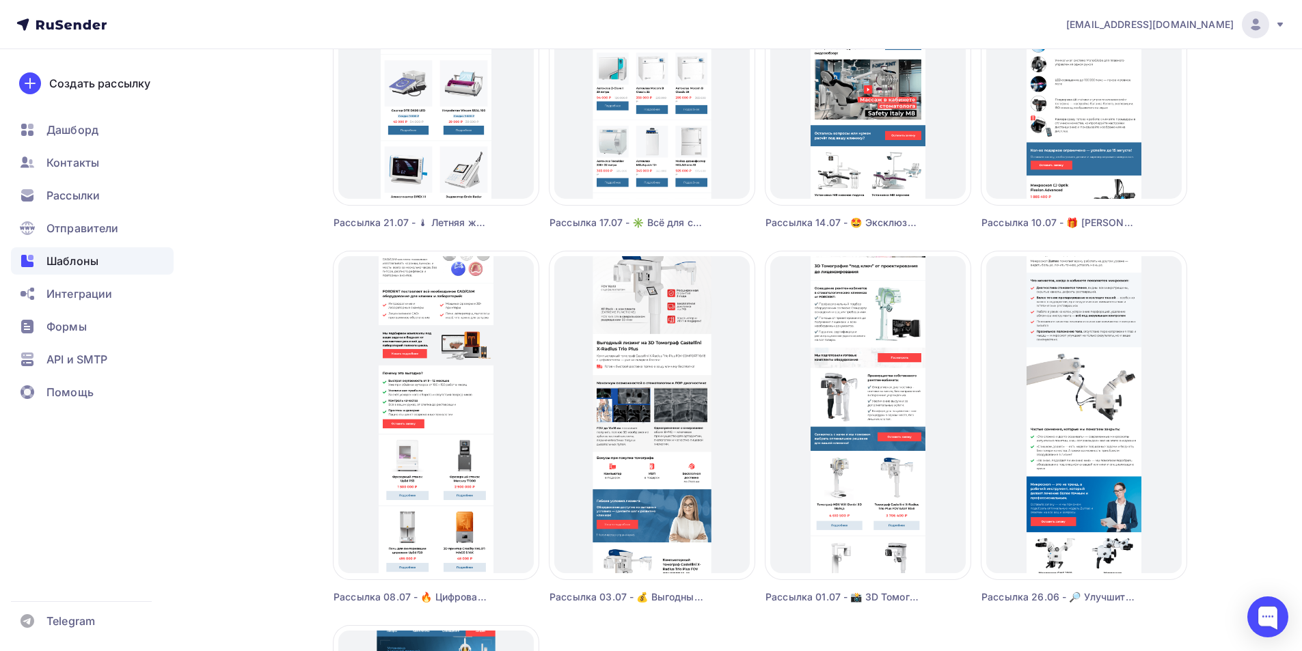
scroll to position [752, 0]
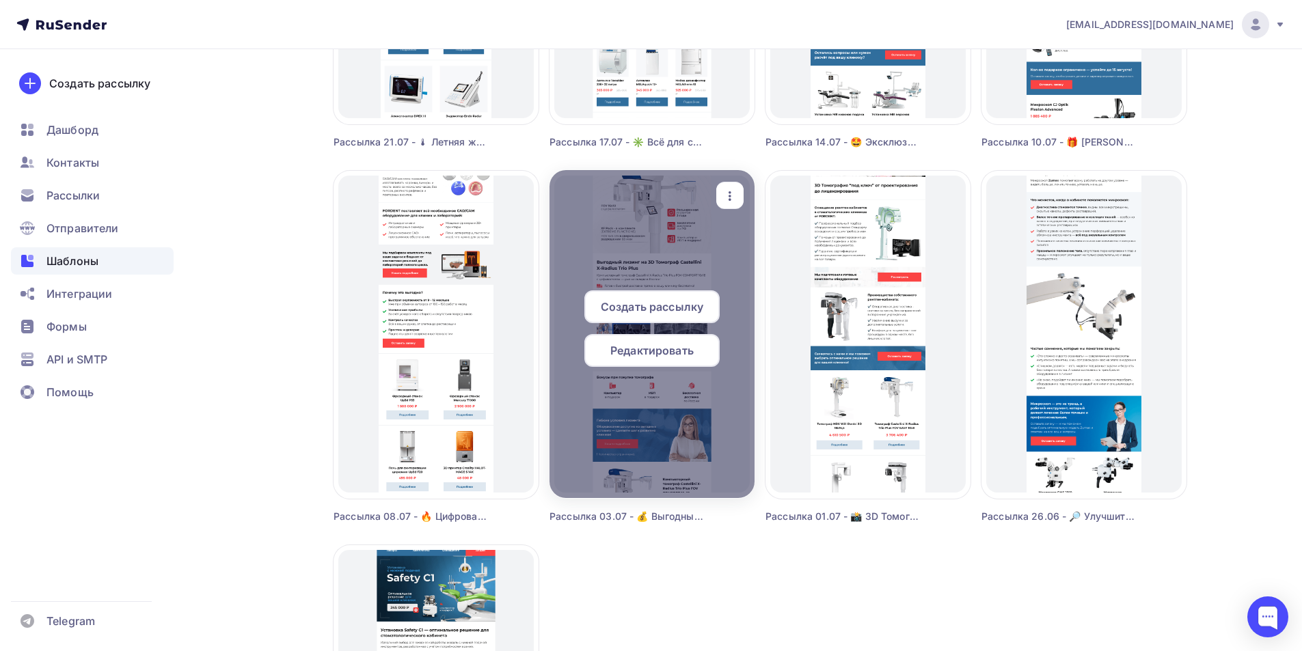
click at [638, 352] on span "Редактировать" at bounding box center [651, 350] width 83 height 16
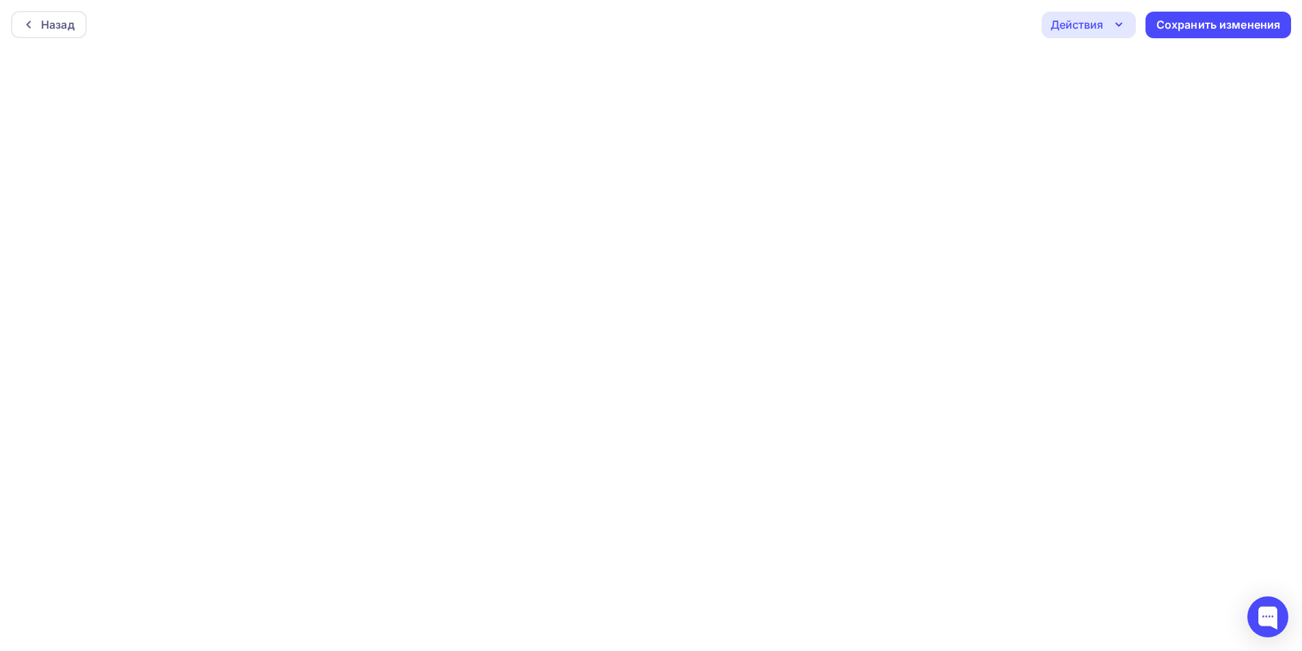
scroll to position [3, 0]
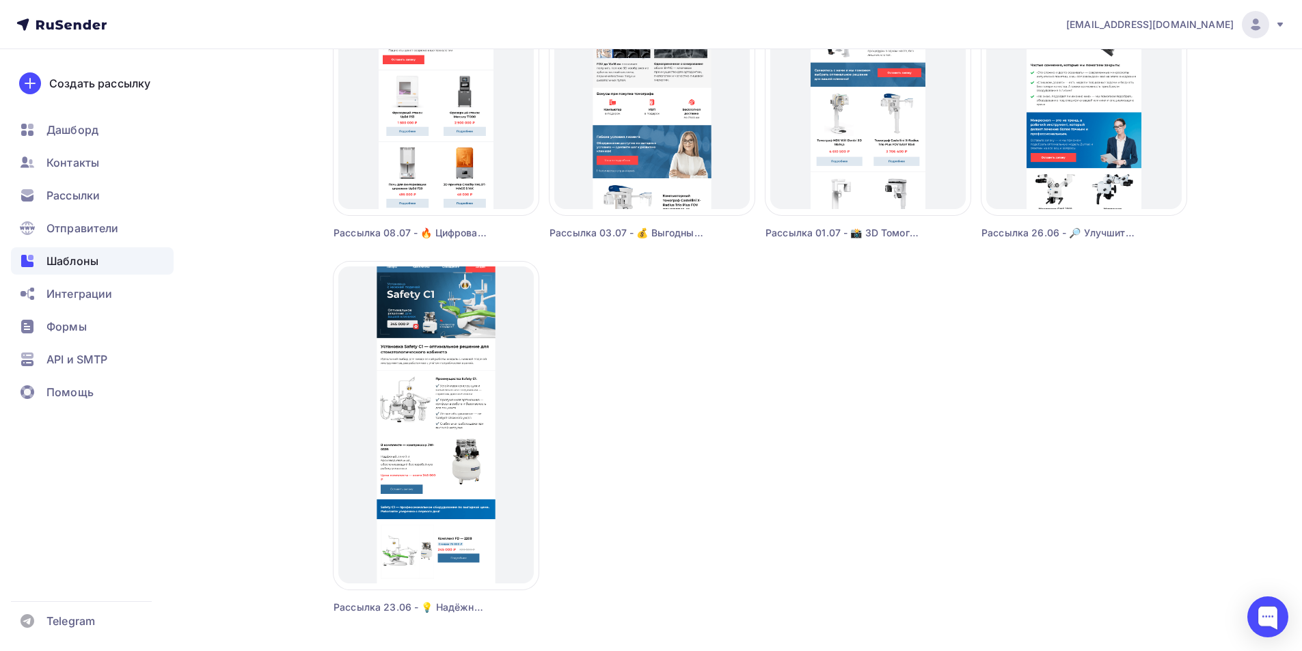
scroll to position [1152, 0]
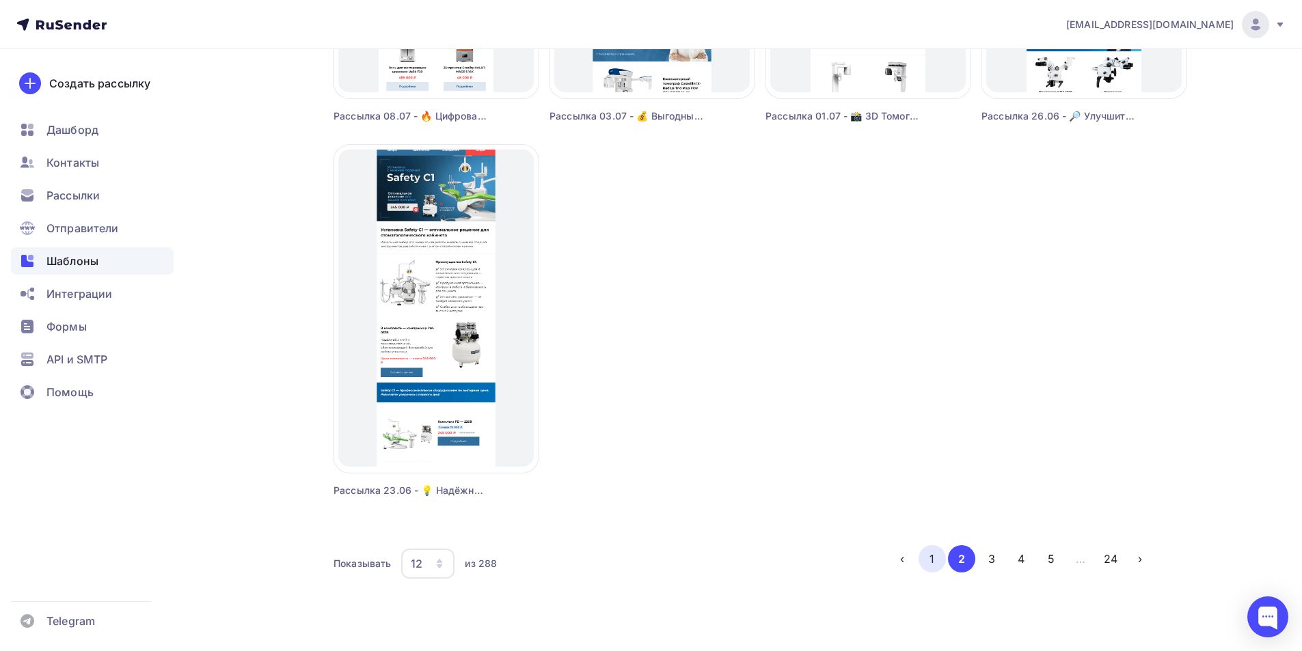
click at [930, 563] on button "1" at bounding box center [932, 558] width 27 height 27
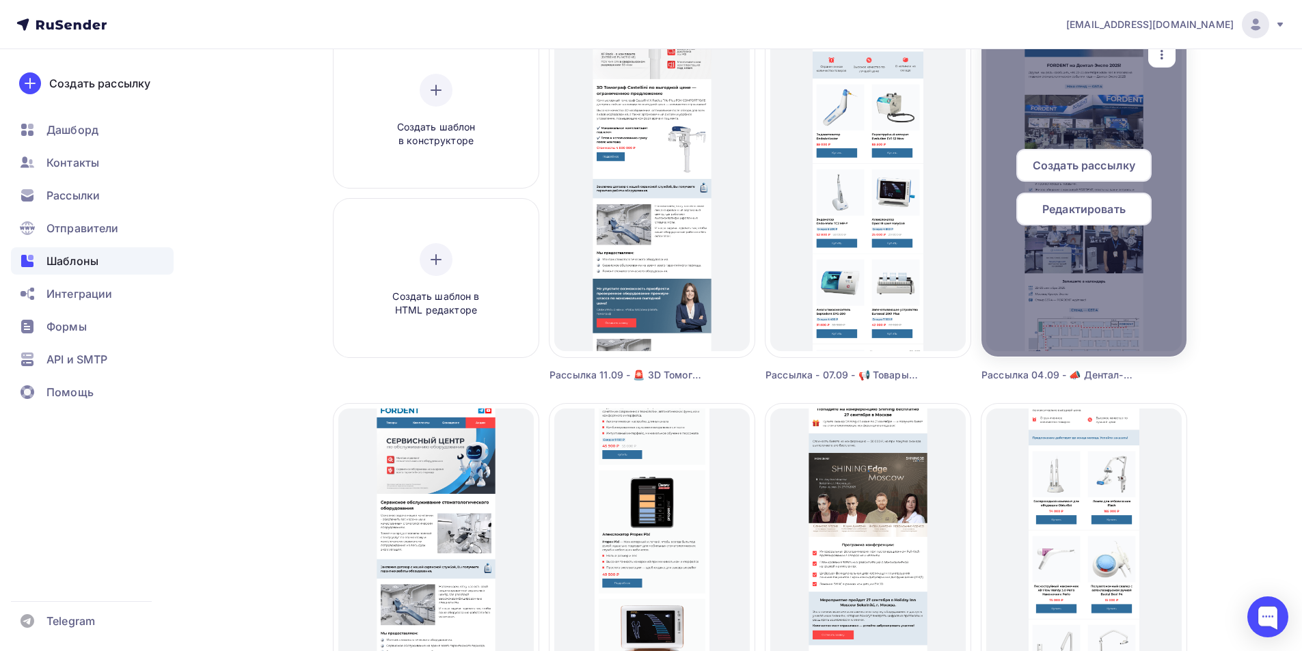
scroll to position [68, 0]
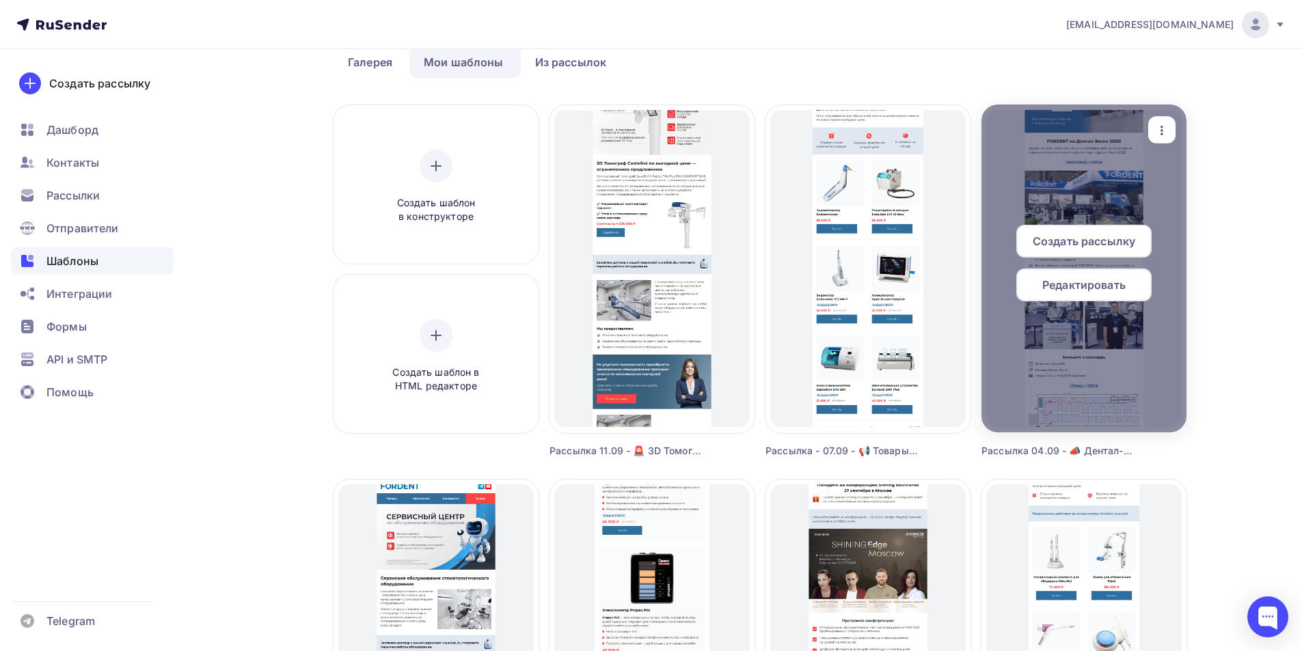
click at [1073, 288] on span "Редактировать" at bounding box center [1083, 285] width 83 height 16
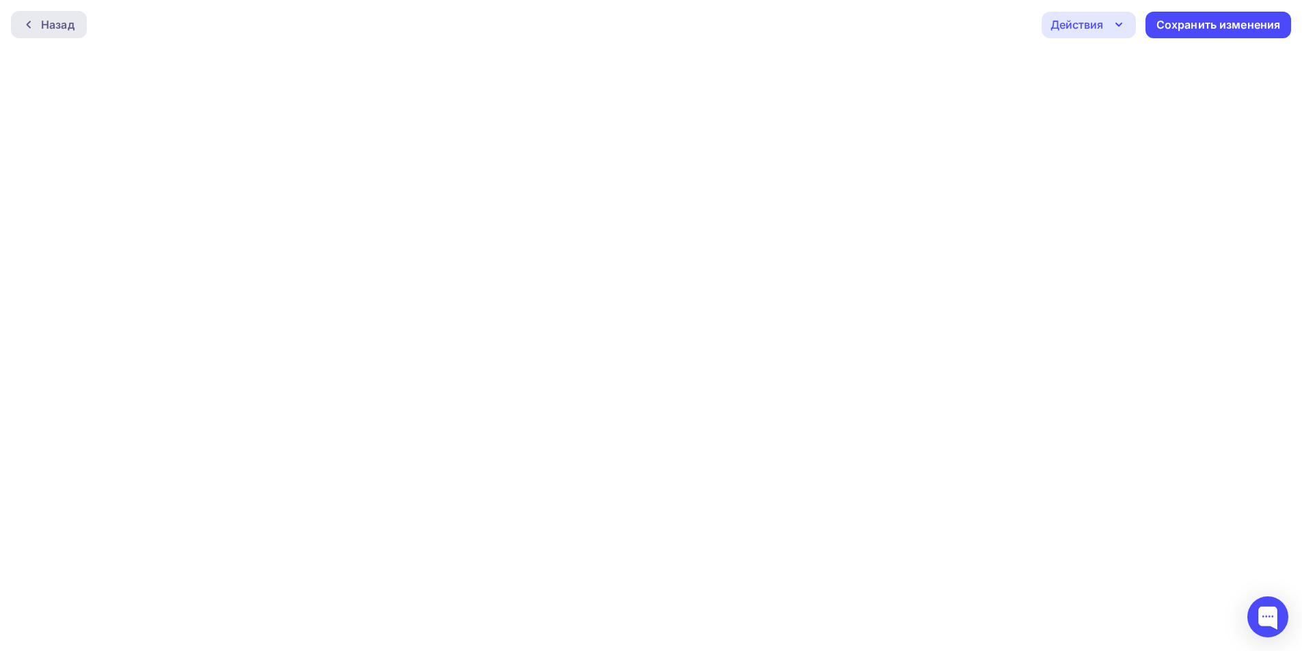
click at [75, 28] on div "Назад" at bounding box center [49, 24] width 76 height 27
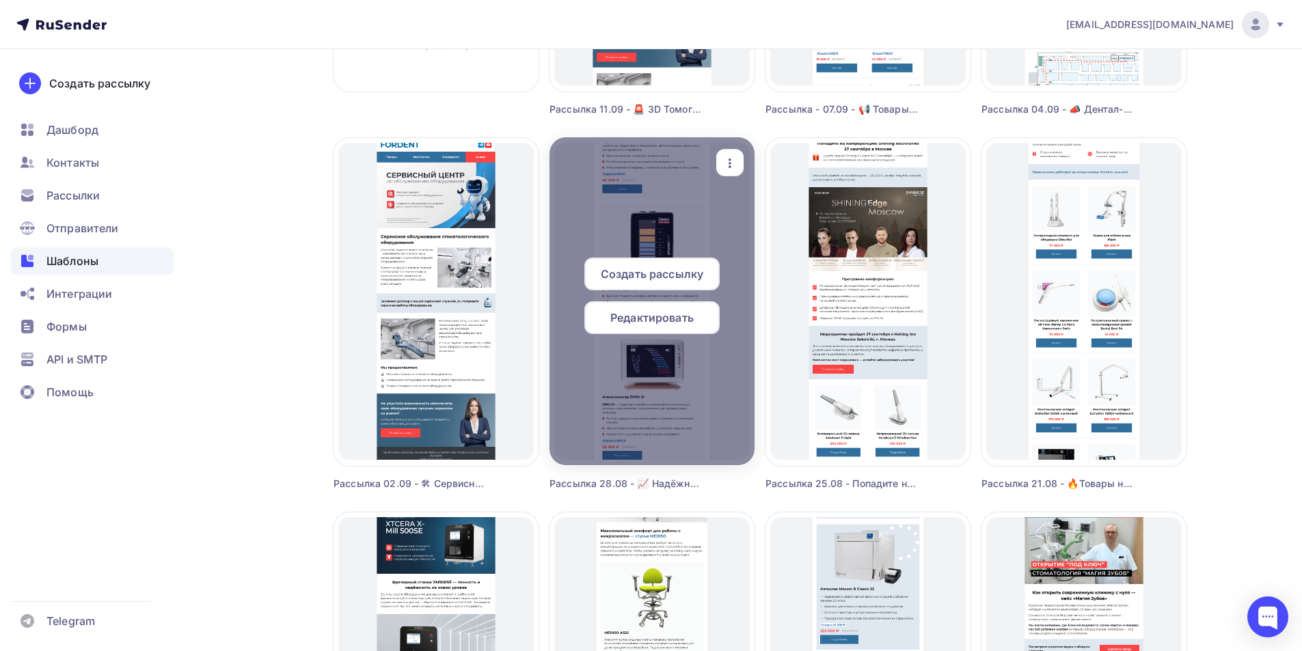
scroll to position [342, 0]
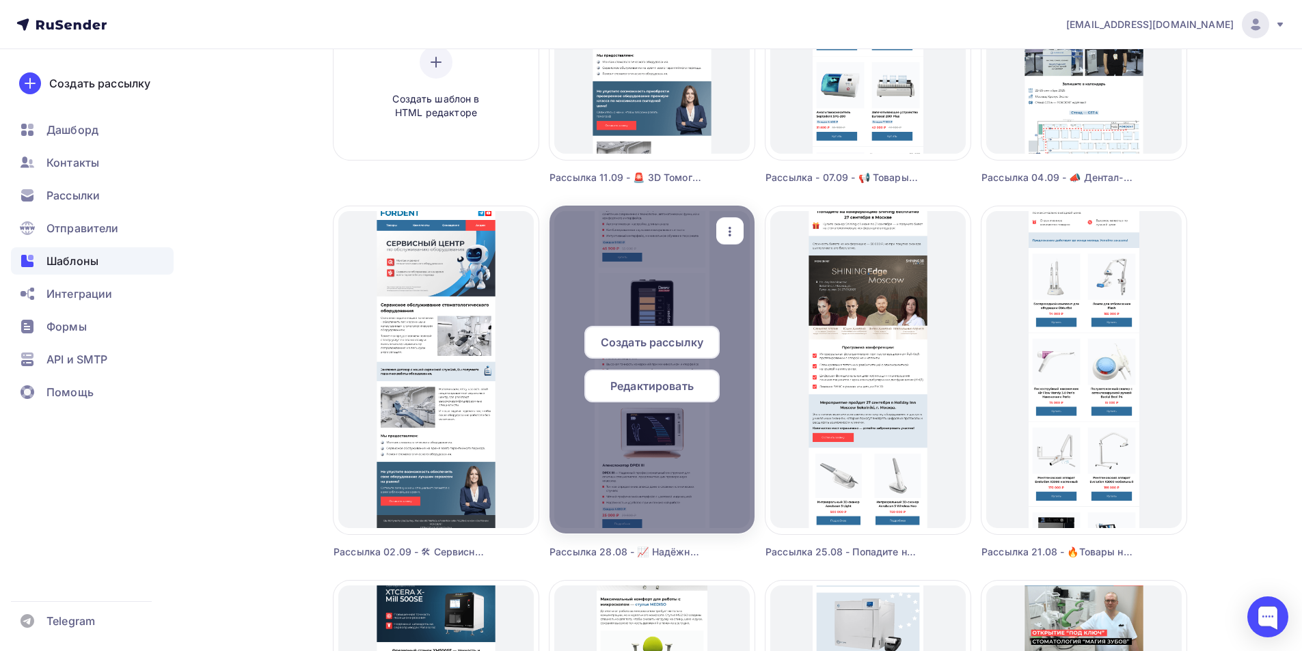
click at [641, 390] on span "Редактировать" at bounding box center [651, 386] width 83 height 16
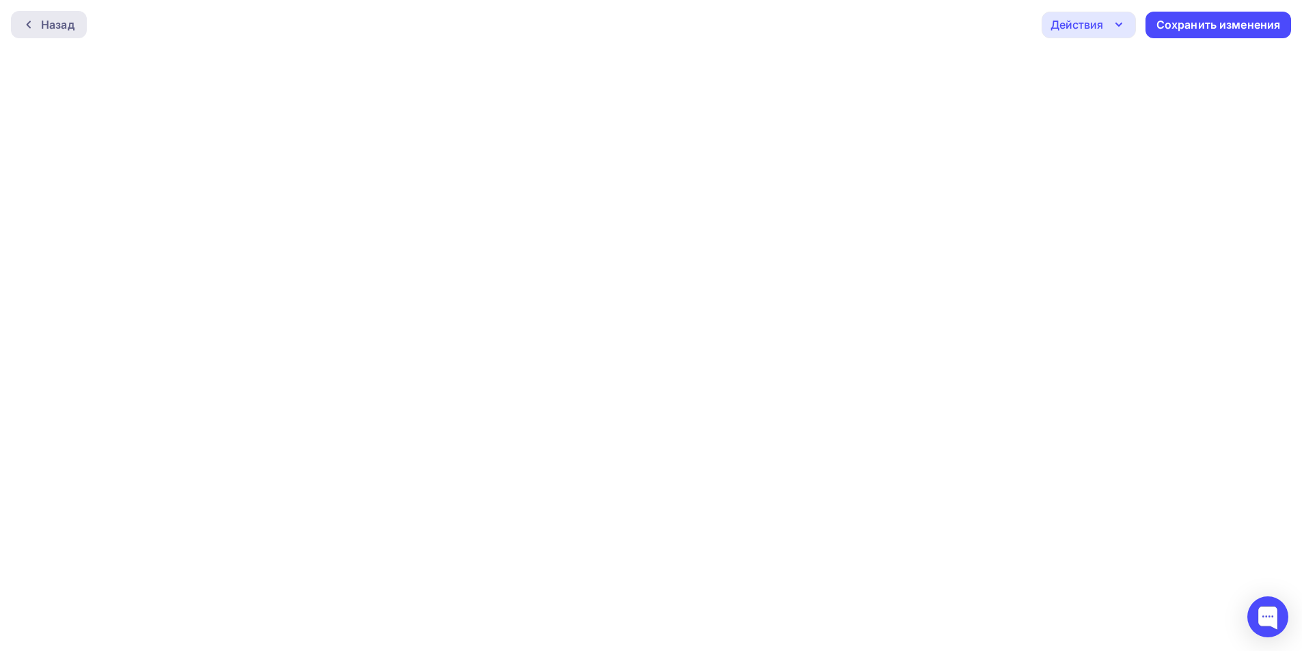
click at [47, 28] on div "Назад" at bounding box center [57, 24] width 33 height 16
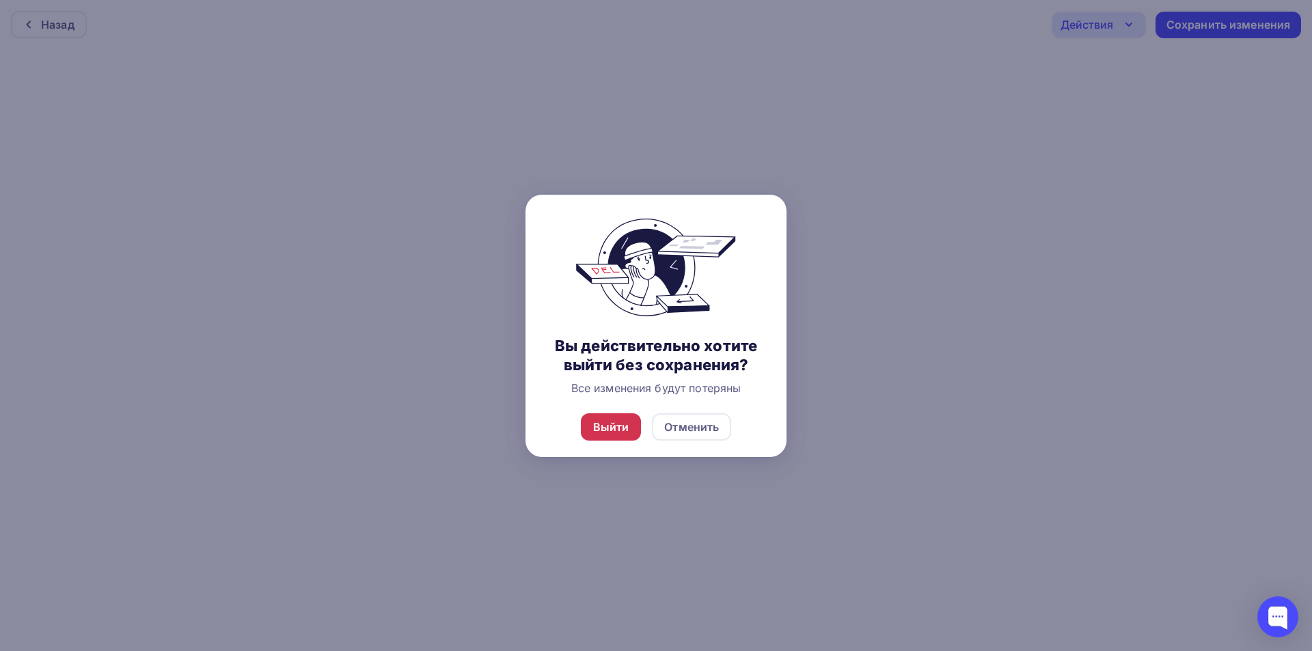
click at [597, 422] on div "Выйти" at bounding box center [611, 427] width 36 height 16
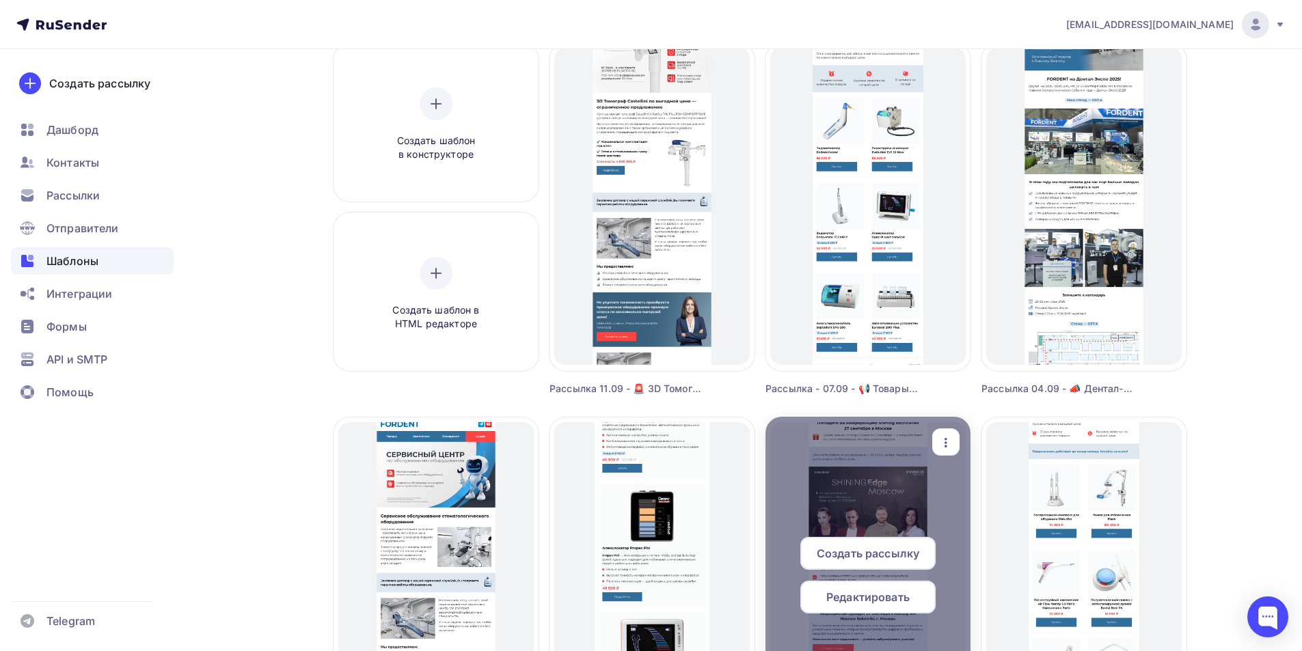
scroll to position [273, 0]
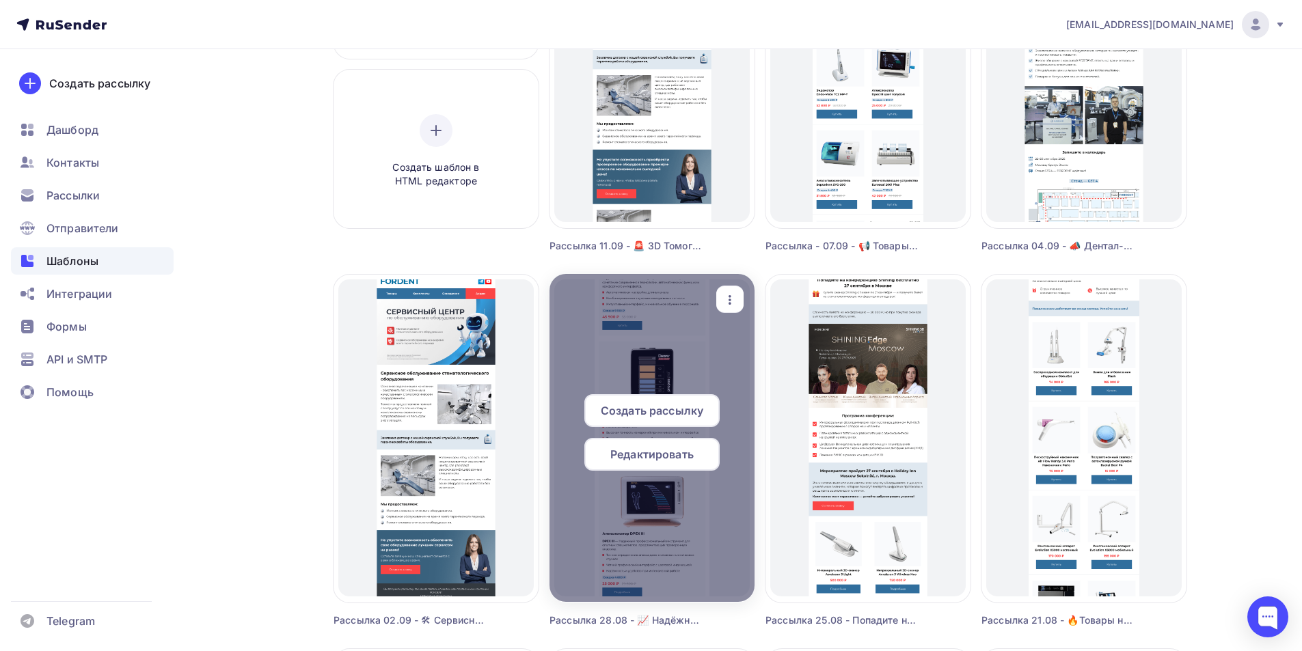
click at [733, 301] on icon "button" at bounding box center [730, 300] width 16 height 16
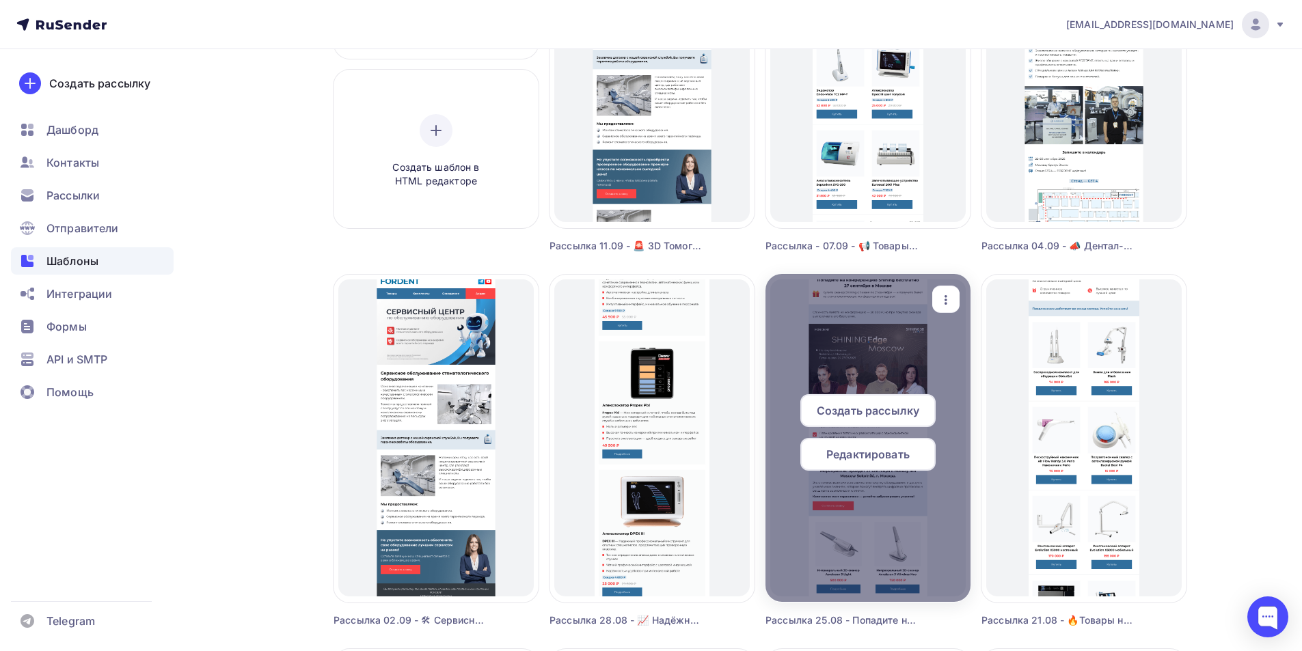
drag, startPoint x: 781, startPoint y: 392, endPoint x: 771, endPoint y: 396, distance: 10.7
click at [779, 392] on div "Копировать" at bounding box center [792, 387] width 66 height 16
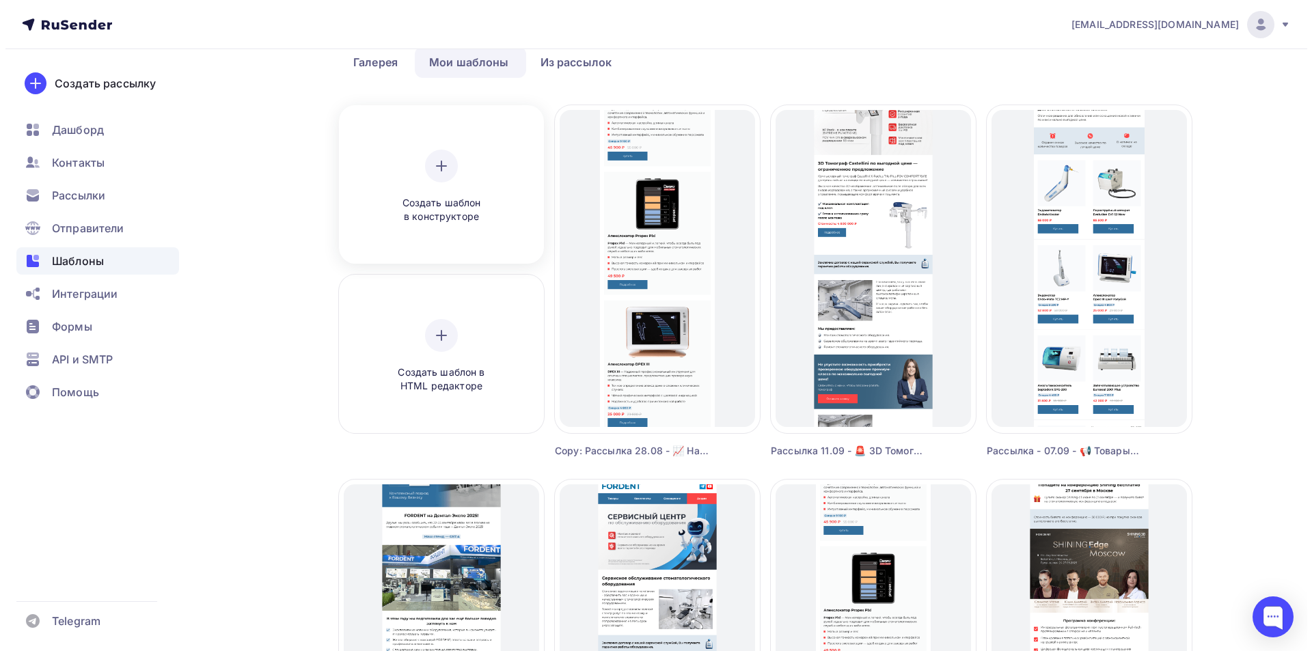
scroll to position [0, 0]
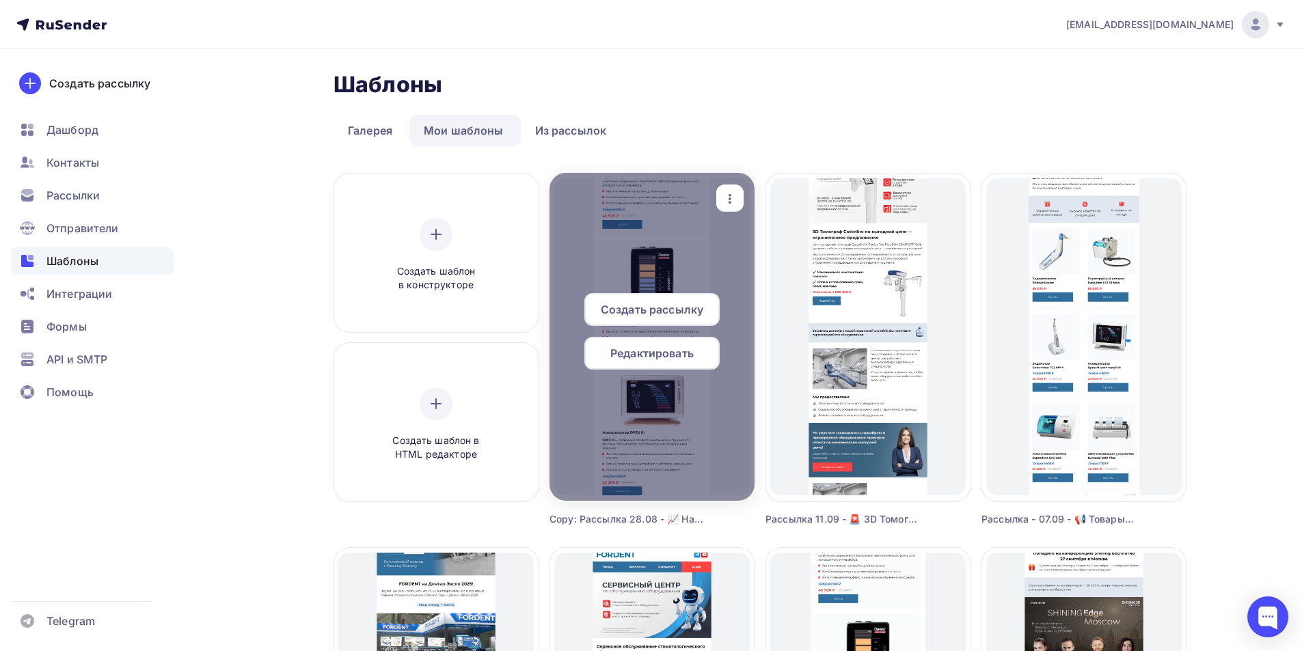
click at [730, 203] on icon "button" at bounding box center [730, 199] width 3 height 10
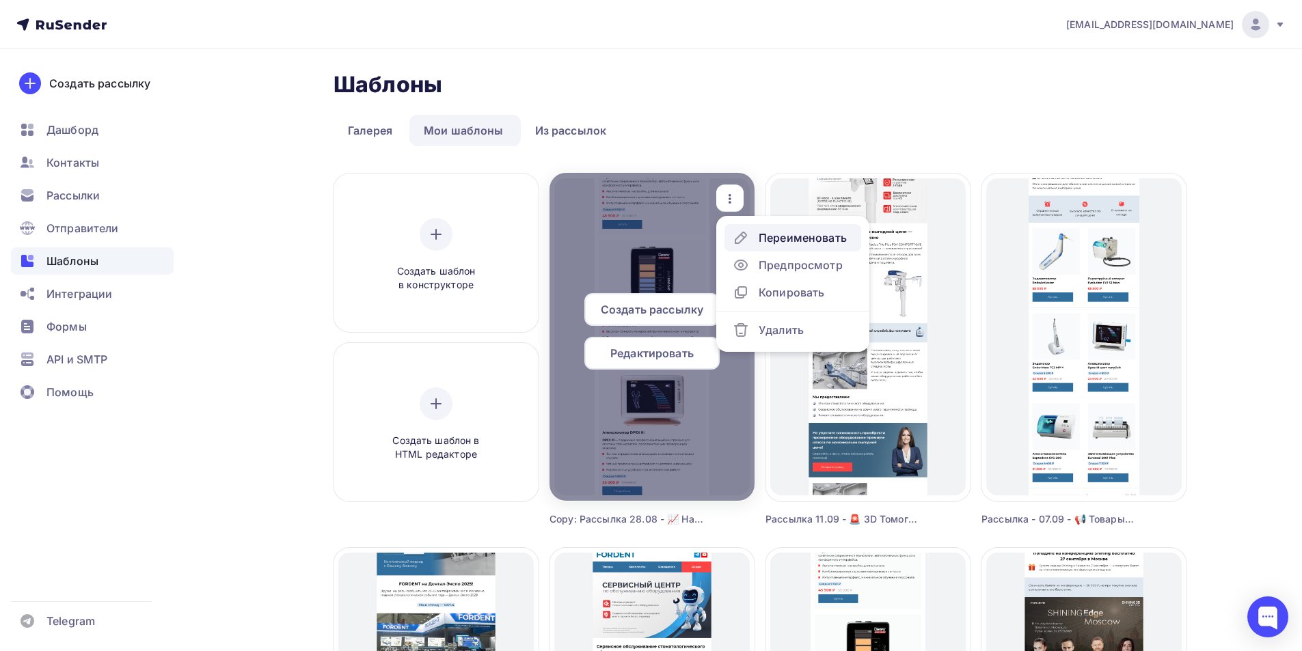
click at [787, 242] on div "Переименовать" at bounding box center [803, 238] width 88 height 16
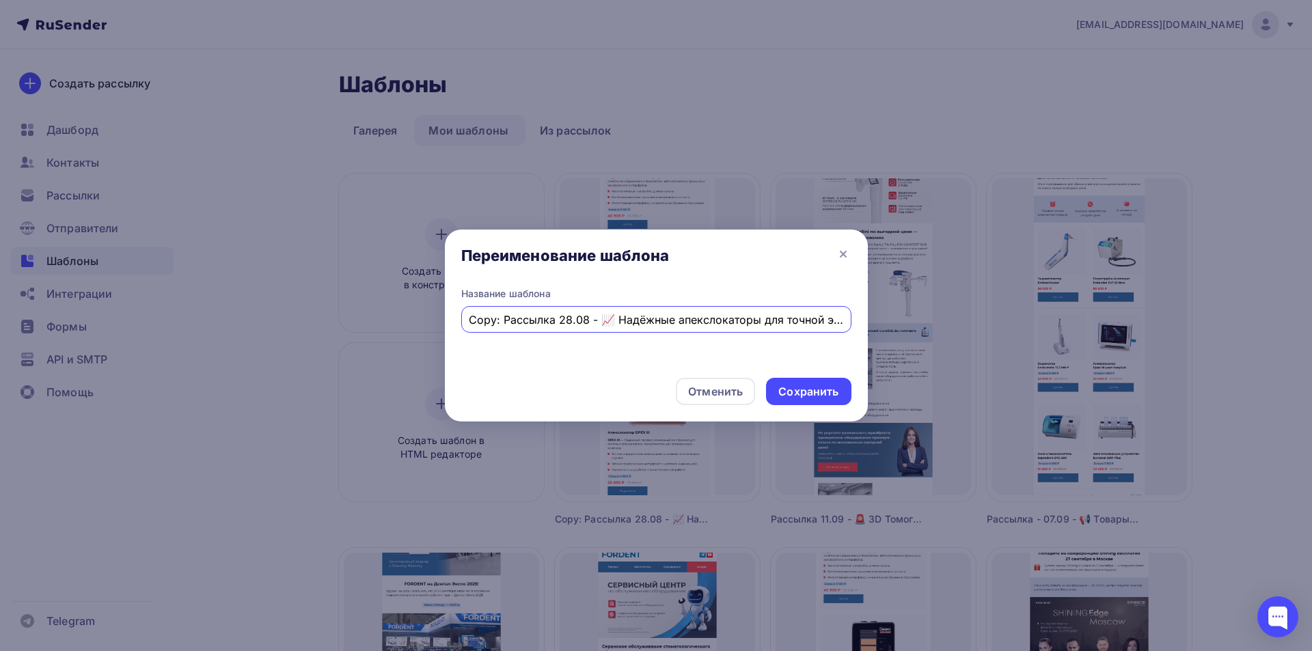
drag, startPoint x: 519, startPoint y: 321, endPoint x: 432, endPoint y: 320, distance: 86.8
click at [420, 321] on div "Переименование шаблона Название шаблона Copy: Рассылка 28.08 - 📈 Надёжные апекс…" at bounding box center [656, 325] width 1312 height 651
click at [507, 319] on input "Copy: Рассылка 28.08 - 📈 Надёжные апекслокаторы для точной эндодонтии По выгодн…" at bounding box center [656, 320] width 375 height 16
drag, startPoint x: 505, startPoint y: 316, endPoint x: 406, endPoint y: 321, distance: 99.2
click at [406, 321] on div "Переименование шаблона Название шаблона Copy: Рассылка 28.08 - 📈 Надёжные апекс…" at bounding box center [656, 325] width 1312 height 651
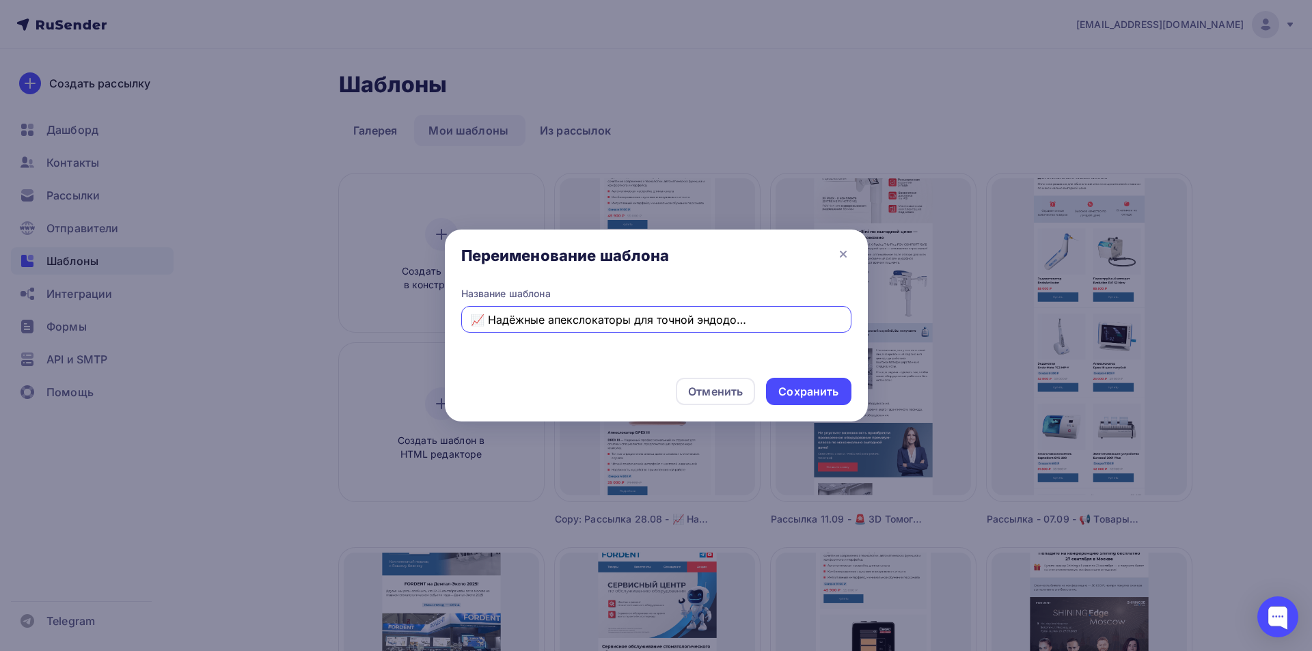
scroll to position [0, 106]
drag, startPoint x: 578, startPoint y: 325, endPoint x: 888, endPoint y: 346, distance: 310.4
click at [878, 335] on div "Переименование шаблона Название шаблона Рассылка 11.09 - 📈 Надёжные апекслокато…" at bounding box center [656, 325] width 1312 height 651
type input "Рассылка 11.09 - 3D Томограф [PERSON_NAME] по выгодной цене — ограниченное пред…"
click at [818, 394] on div "Сохранить" at bounding box center [809, 392] width 60 height 16
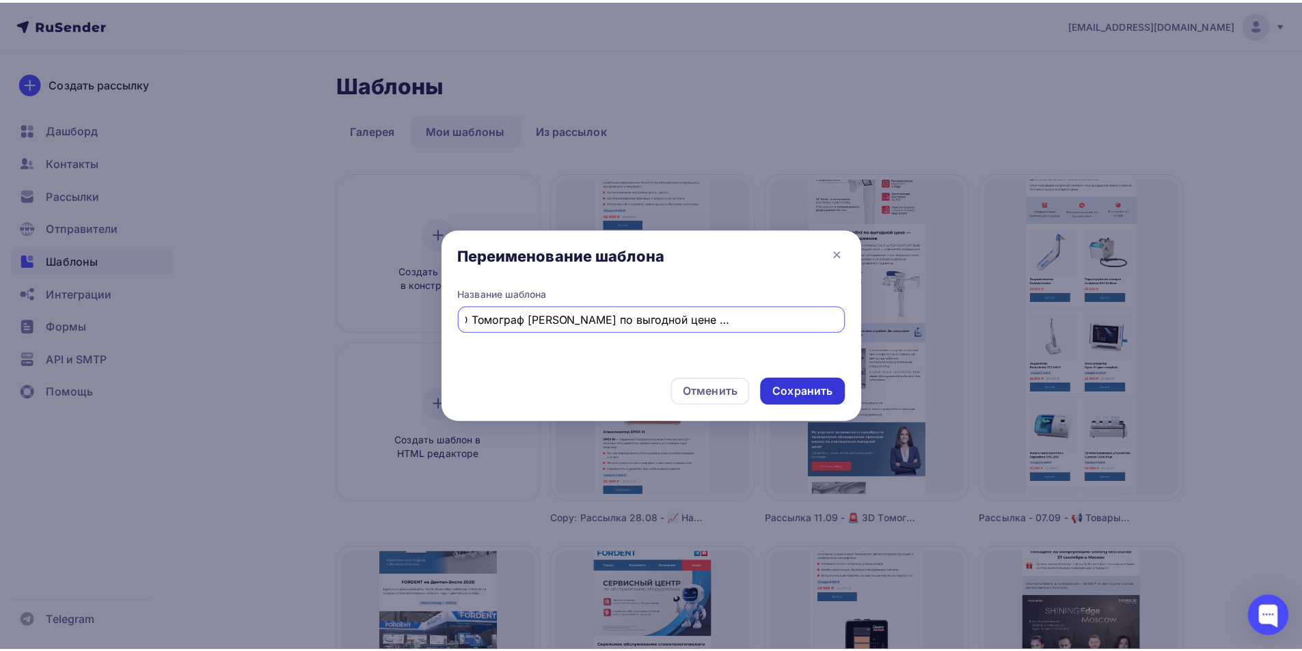
scroll to position [0, 0]
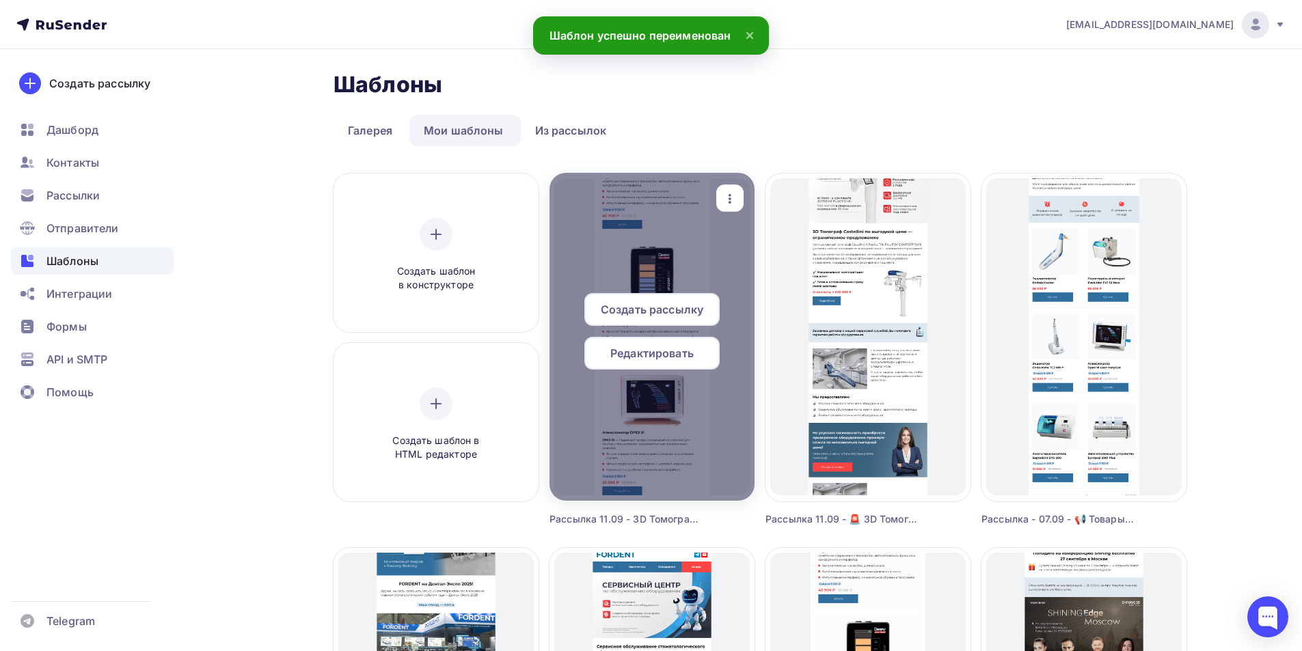
click at [684, 350] on span "Редактировать" at bounding box center [651, 353] width 83 height 16
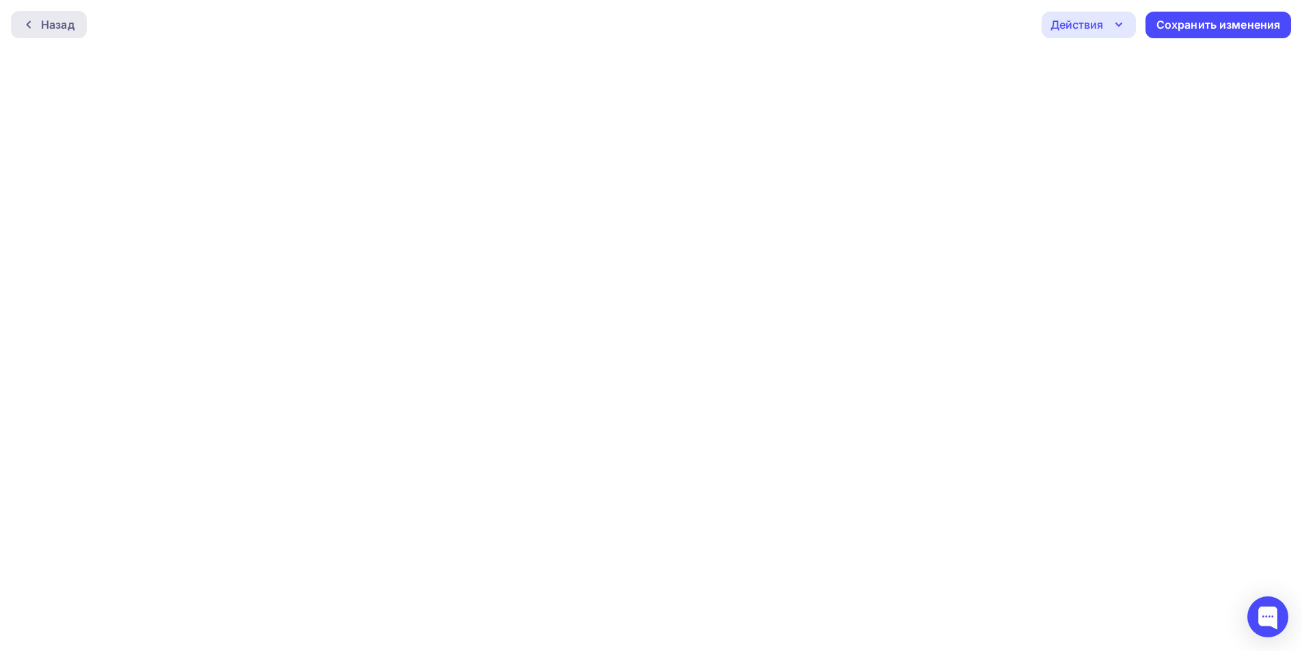
click at [44, 38] on div "Назад" at bounding box center [49, 24] width 76 height 27
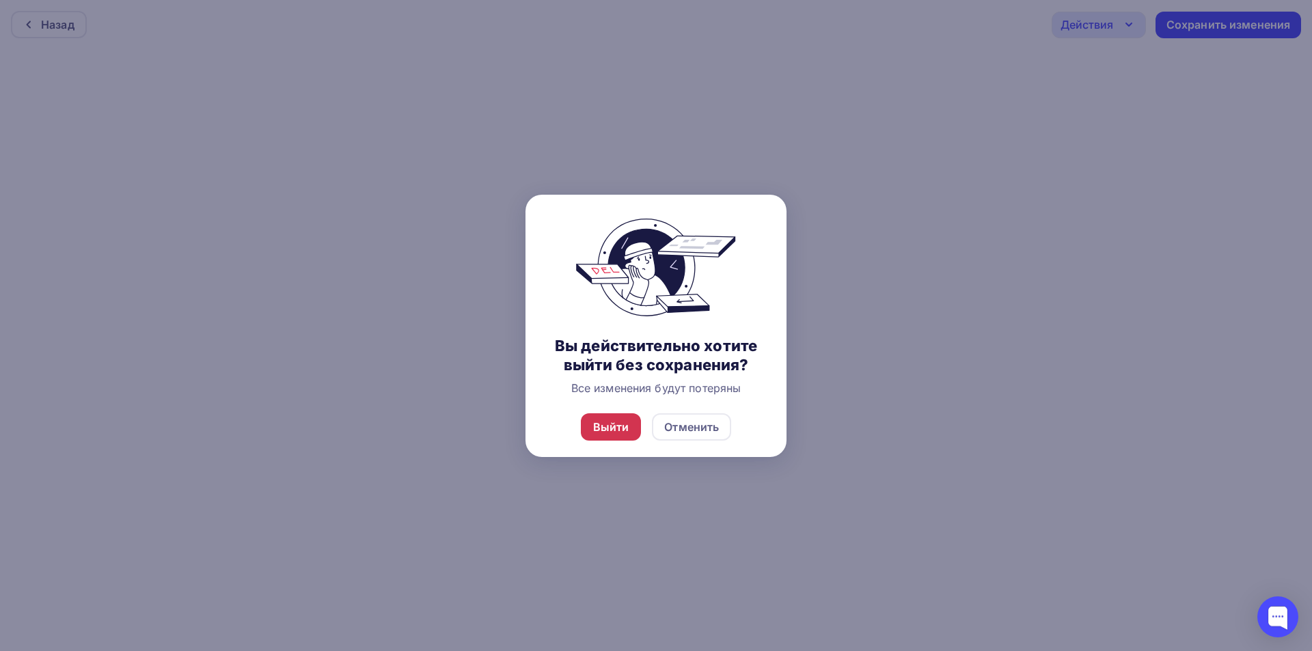
click at [586, 431] on div "Выйти" at bounding box center [611, 427] width 61 height 27
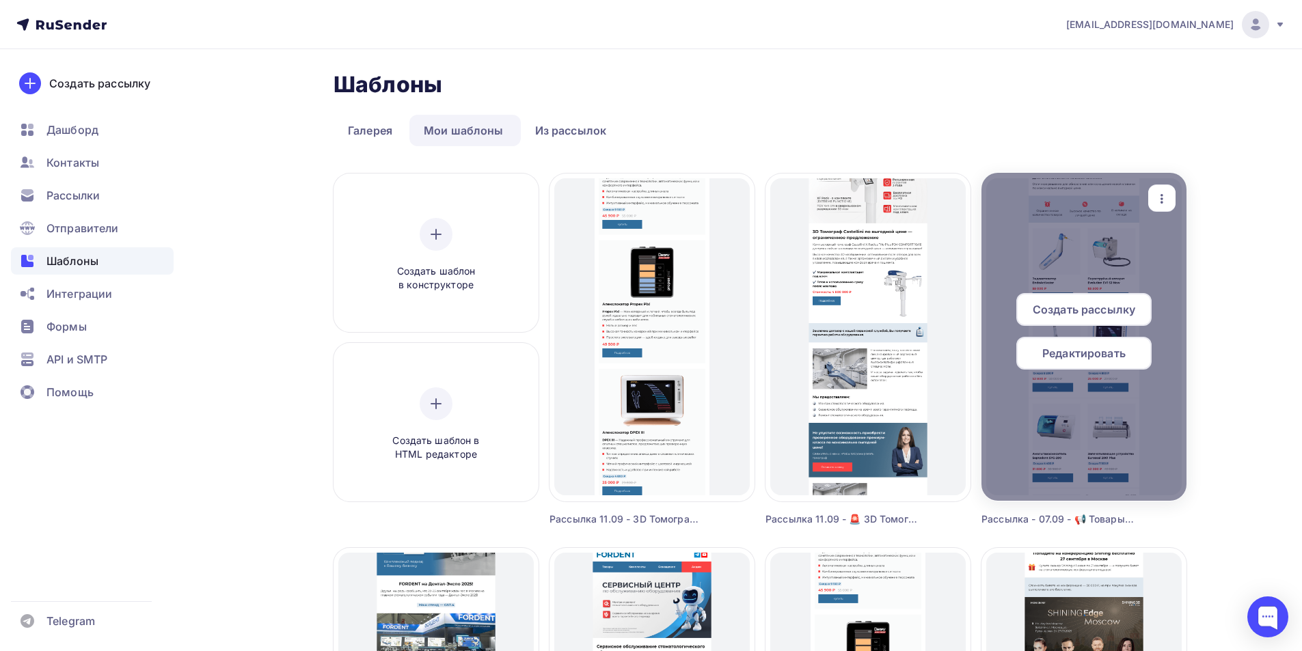
click at [1109, 349] on span "Редактировать" at bounding box center [1083, 353] width 83 height 16
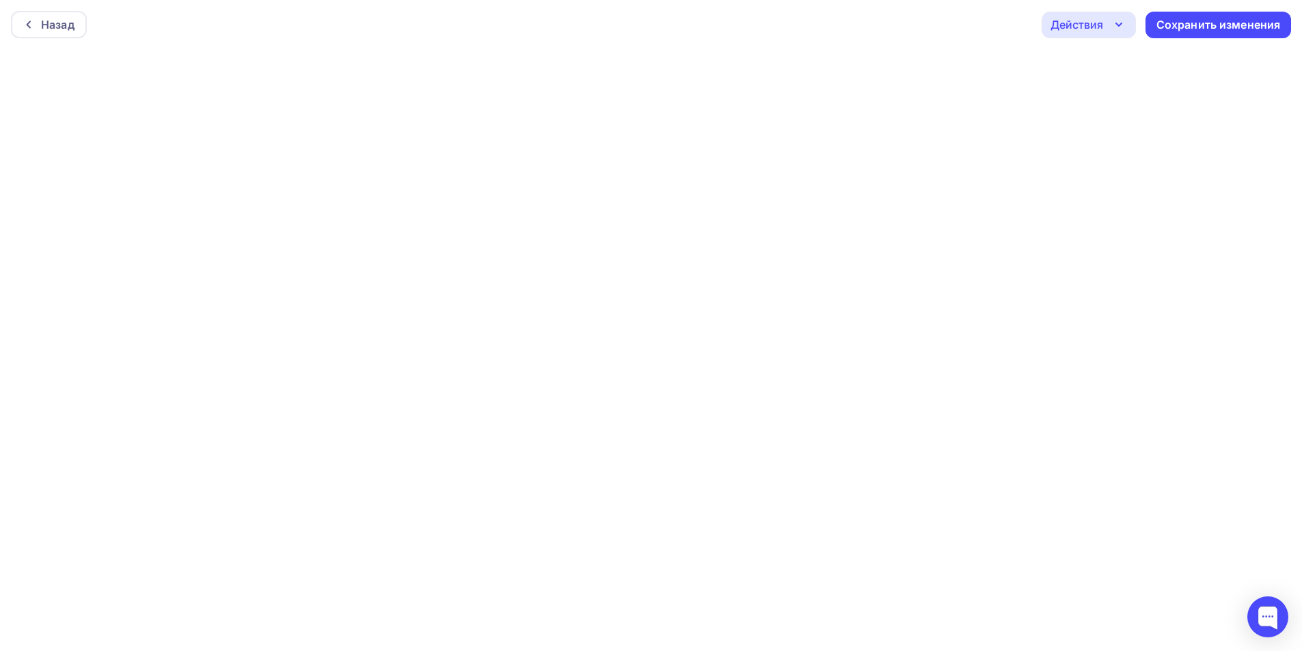
drag, startPoint x: 39, startPoint y: 29, endPoint x: 87, endPoint y: 29, distance: 48.5
click at [39, 29] on div at bounding box center [32, 24] width 18 height 11
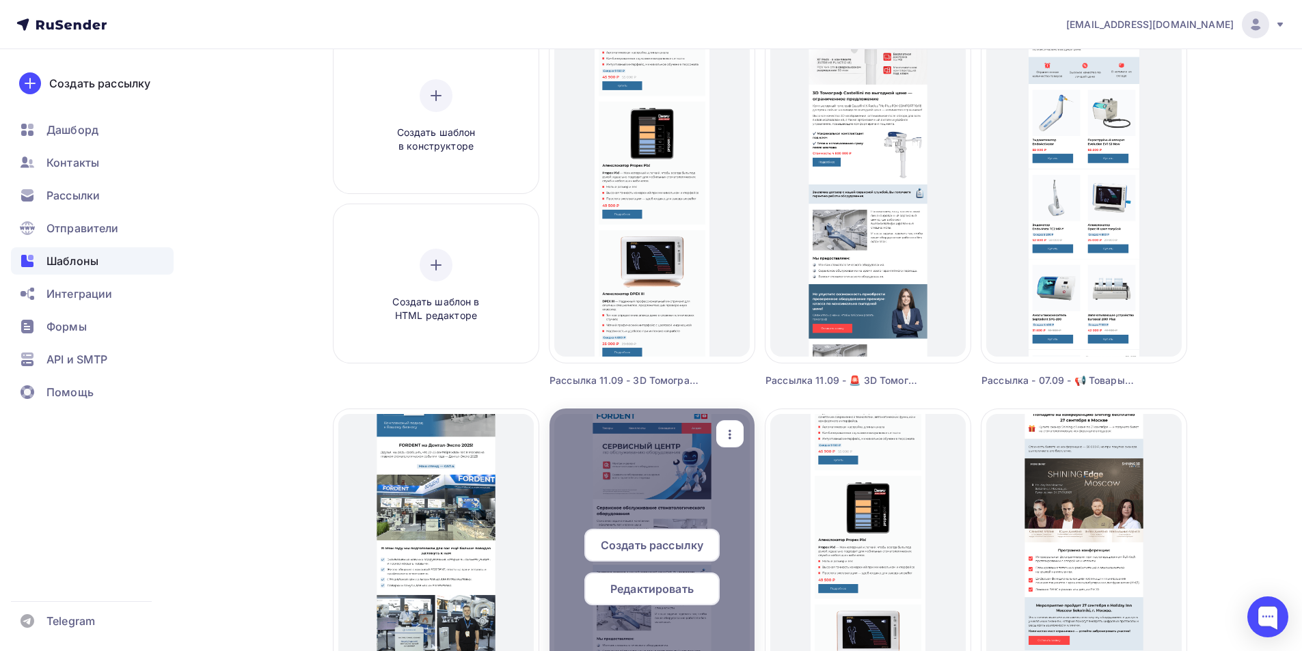
scroll to position [273, 0]
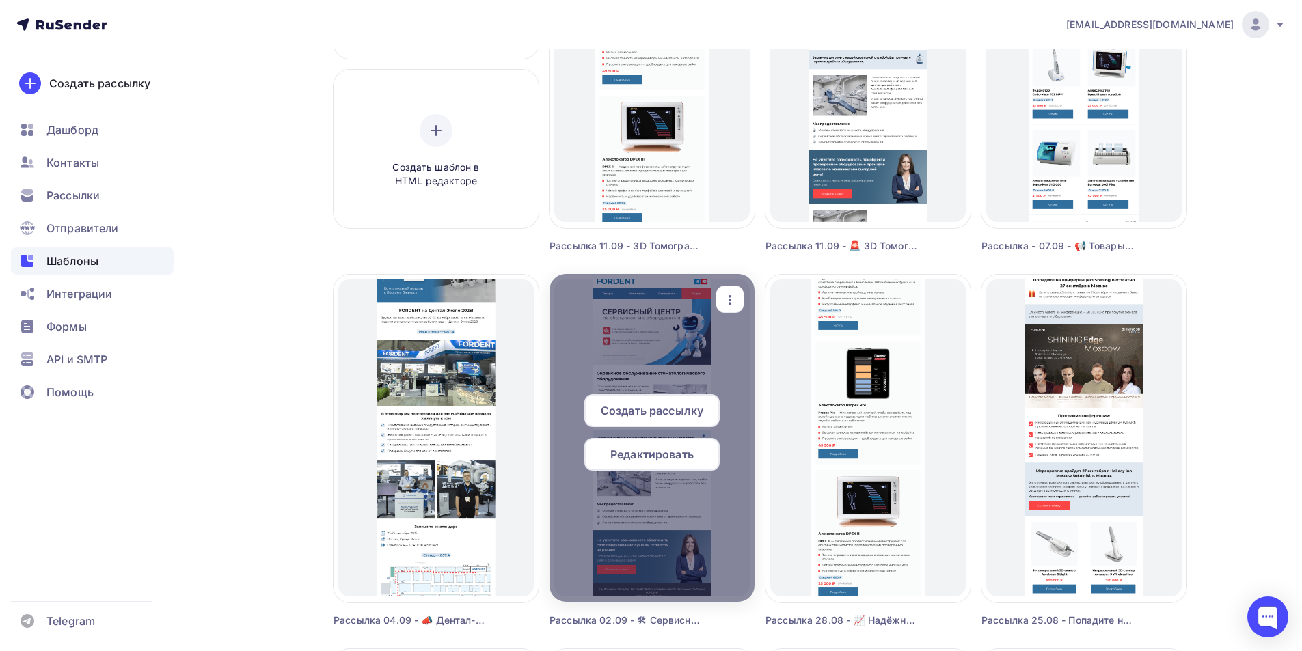
drag, startPoint x: 676, startPoint y: 457, endPoint x: 665, endPoint y: 465, distance: 13.7
click at [675, 457] on span "Редактировать" at bounding box center [651, 454] width 83 height 16
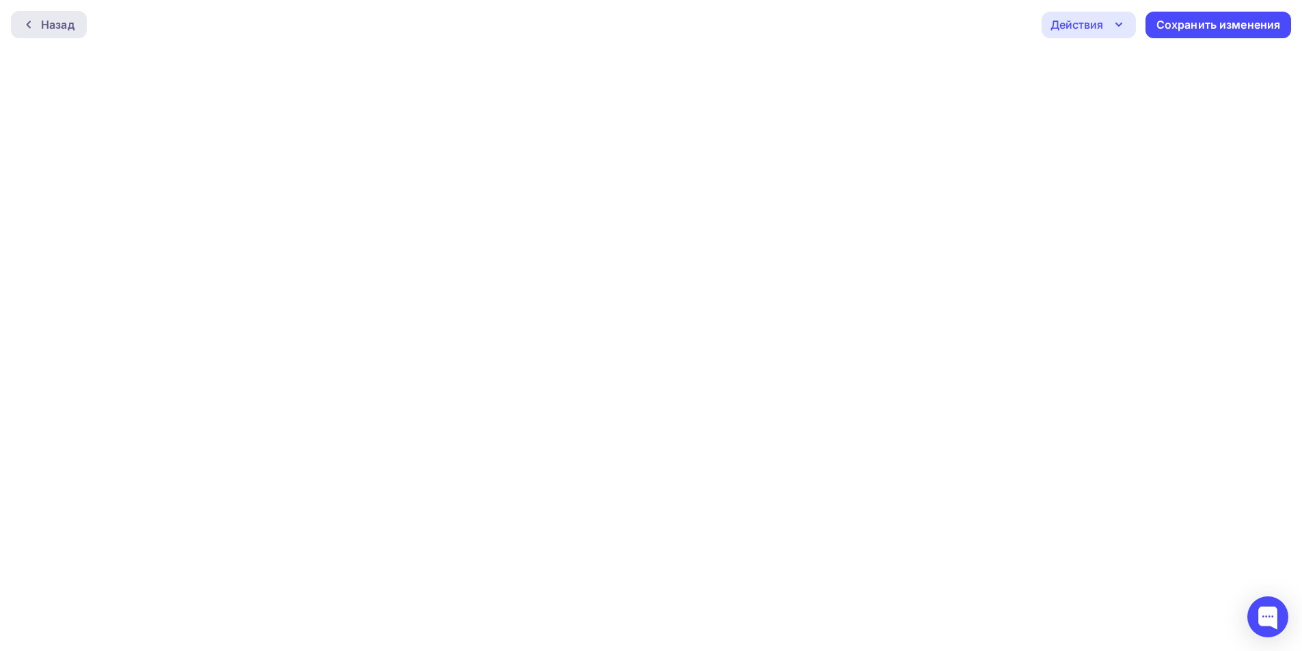
click at [45, 28] on div "Назад" at bounding box center [57, 24] width 33 height 16
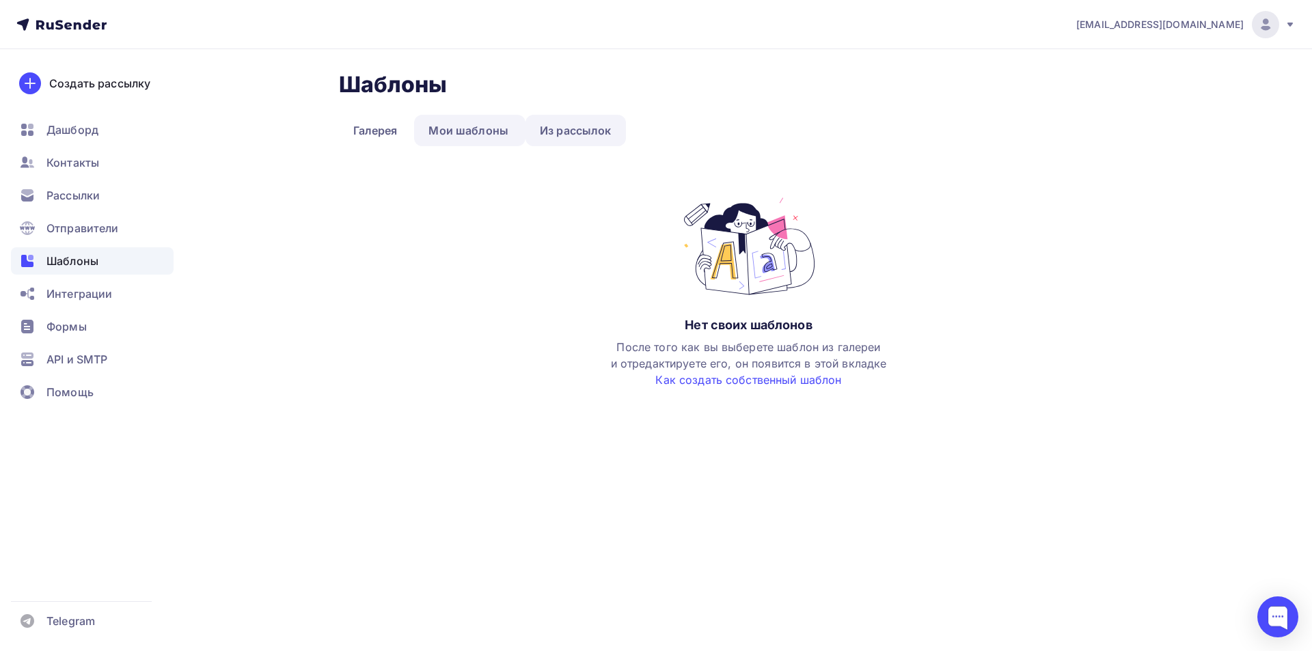
click at [594, 128] on link "Из рассылок" at bounding box center [576, 130] width 100 height 31
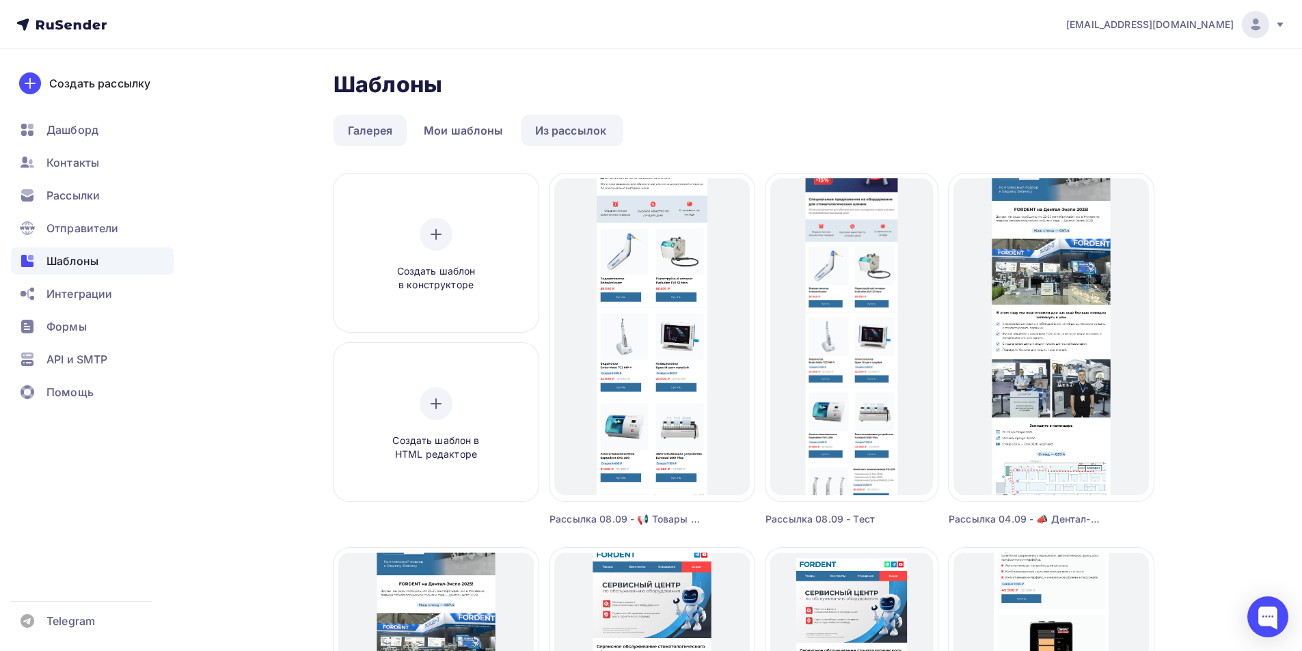
click at [377, 135] on link "Галерея" at bounding box center [370, 130] width 73 height 31
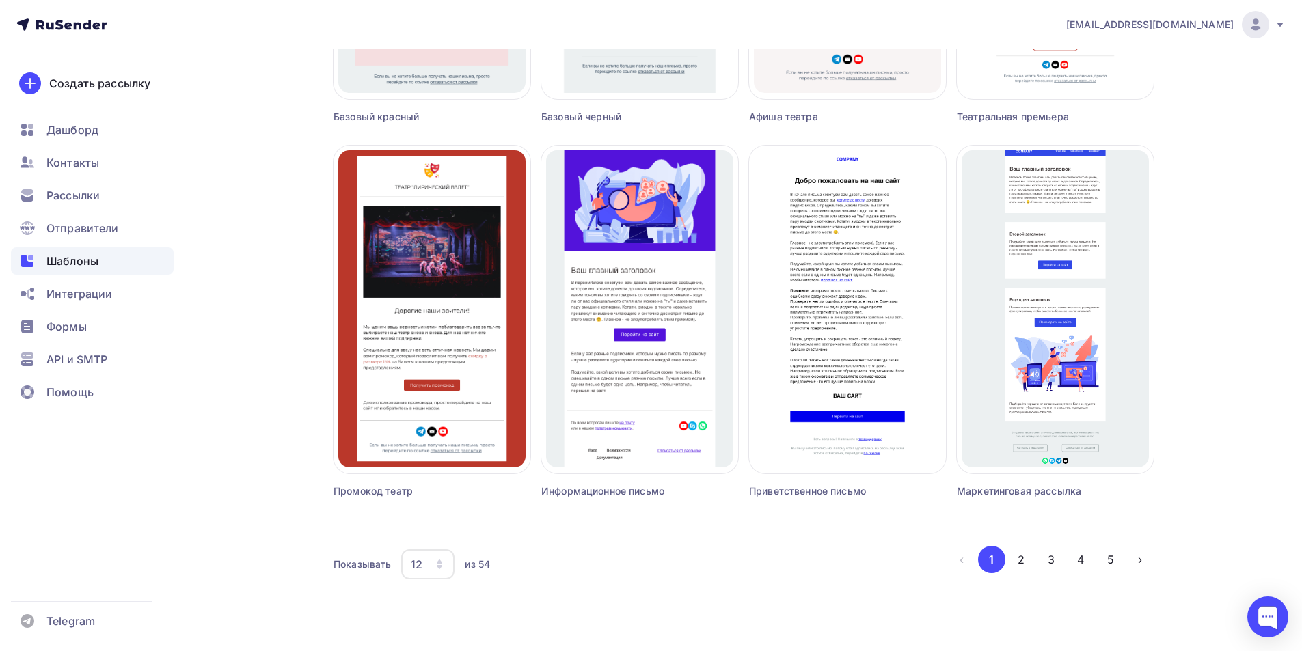
scroll to position [778, 0]
click at [1019, 564] on button "2" at bounding box center [1021, 558] width 27 height 27
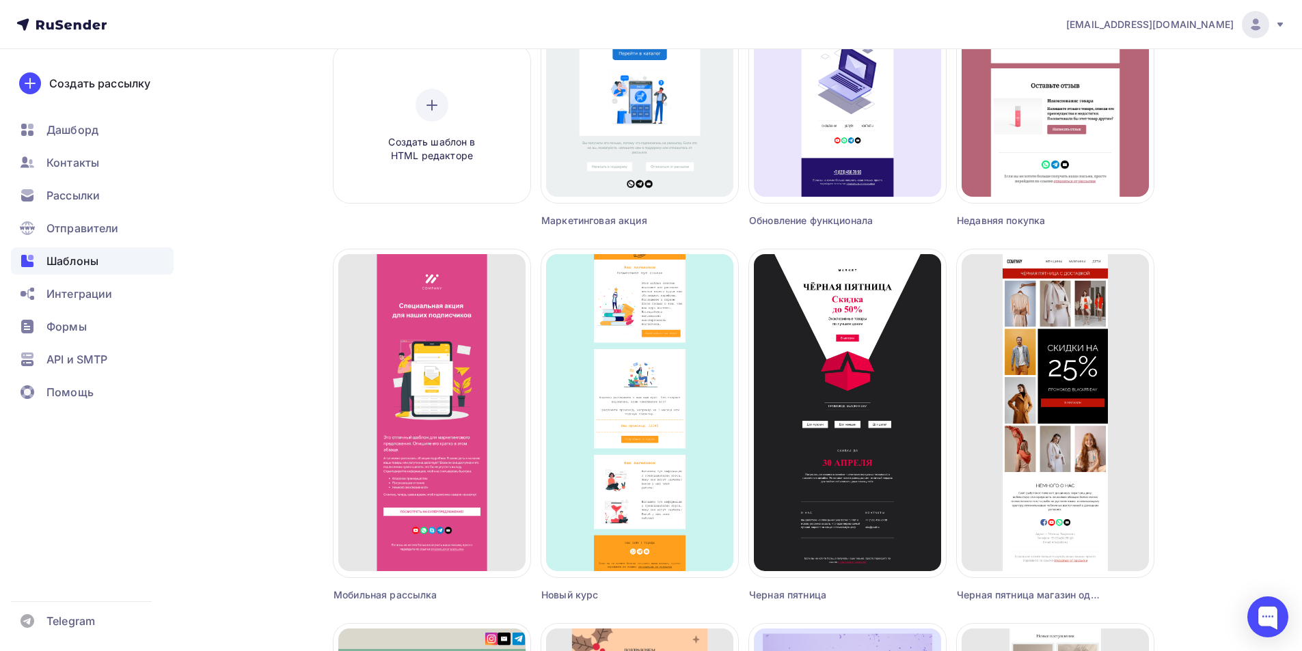
scroll to position [299, 0]
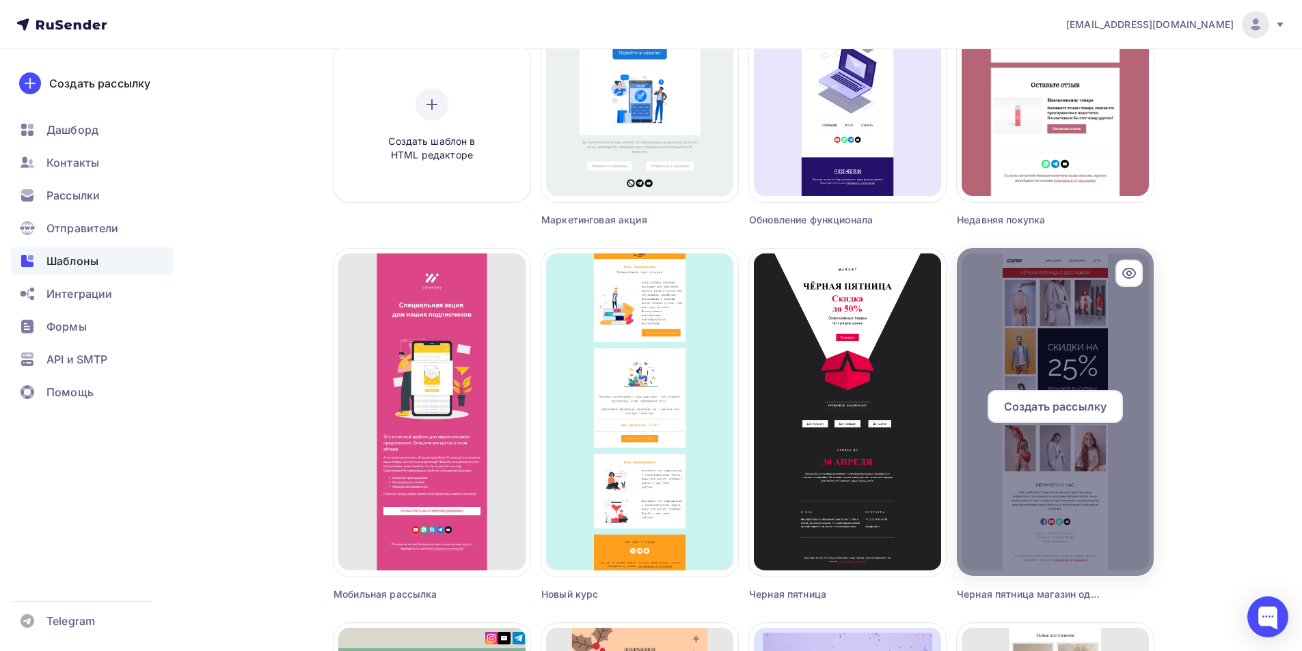
click at [1081, 414] on span "Создать рассылку" at bounding box center [1055, 407] width 103 height 16
